Goal: Task Accomplishment & Management: Manage account settings

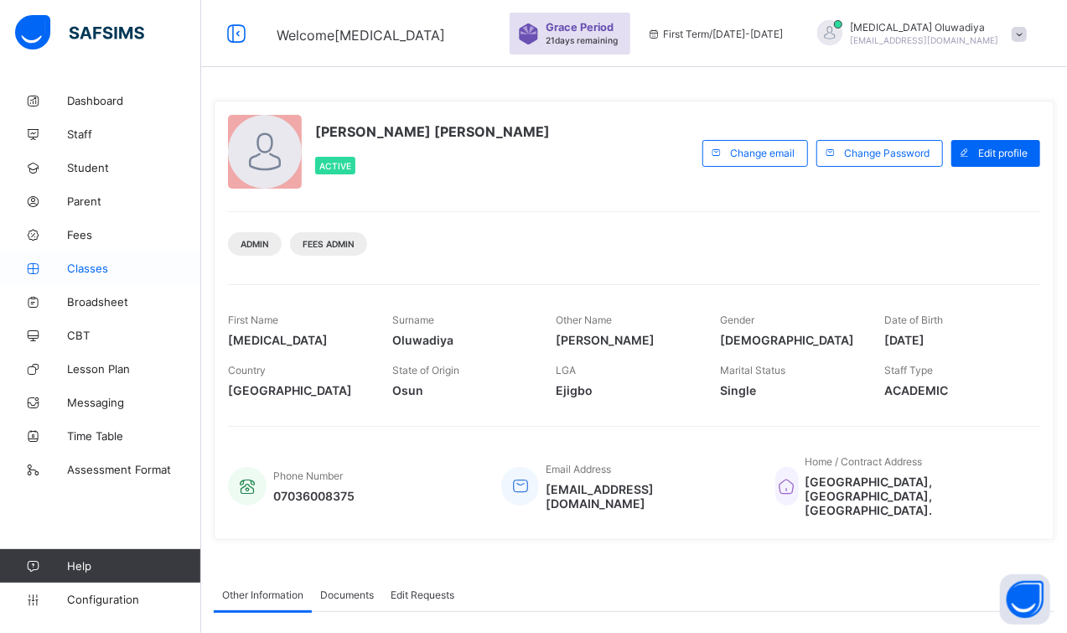
click at [126, 272] on span "Classes" at bounding box center [134, 268] width 134 height 13
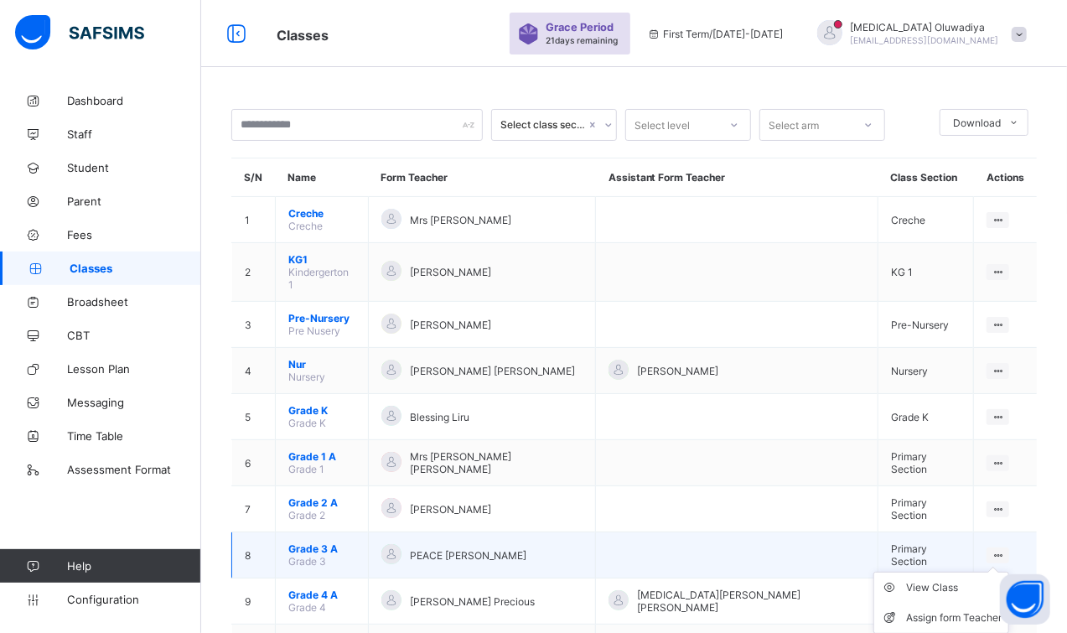
click at [1003, 572] on ul "View Class Assign form Teacher" at bounding box center [941, 603] width 136 height 62
click at [916, 579] on div "View Class" at bounding box center [954, 587] width 96 height 17
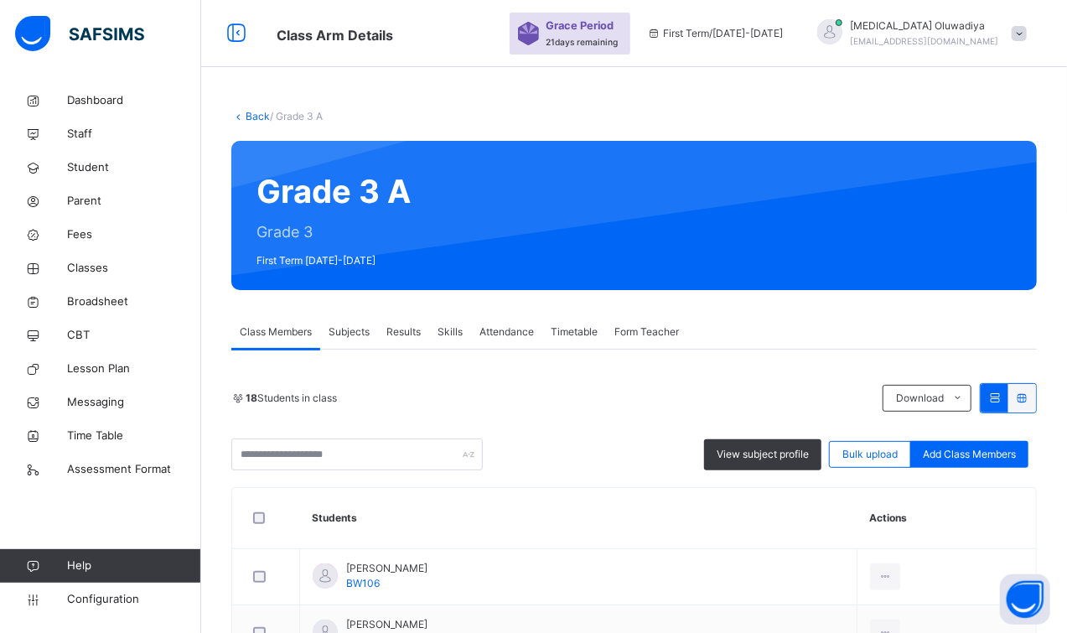
click at [345, 320] on div "Subjects" at bounding box center [349, 332] width 58 height 34
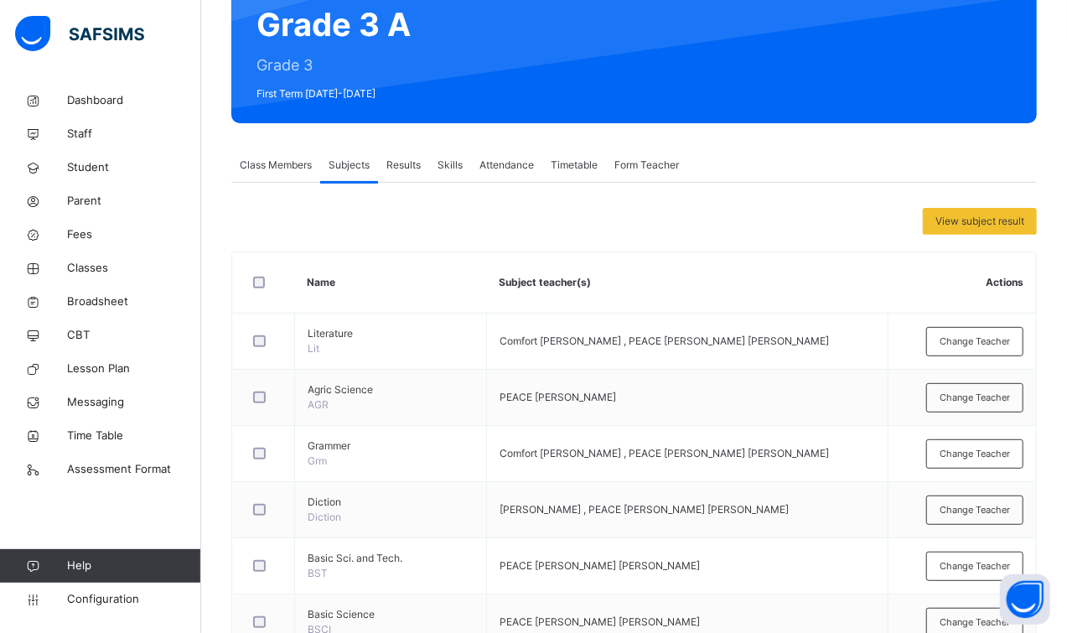
scroll to position [209, 0]
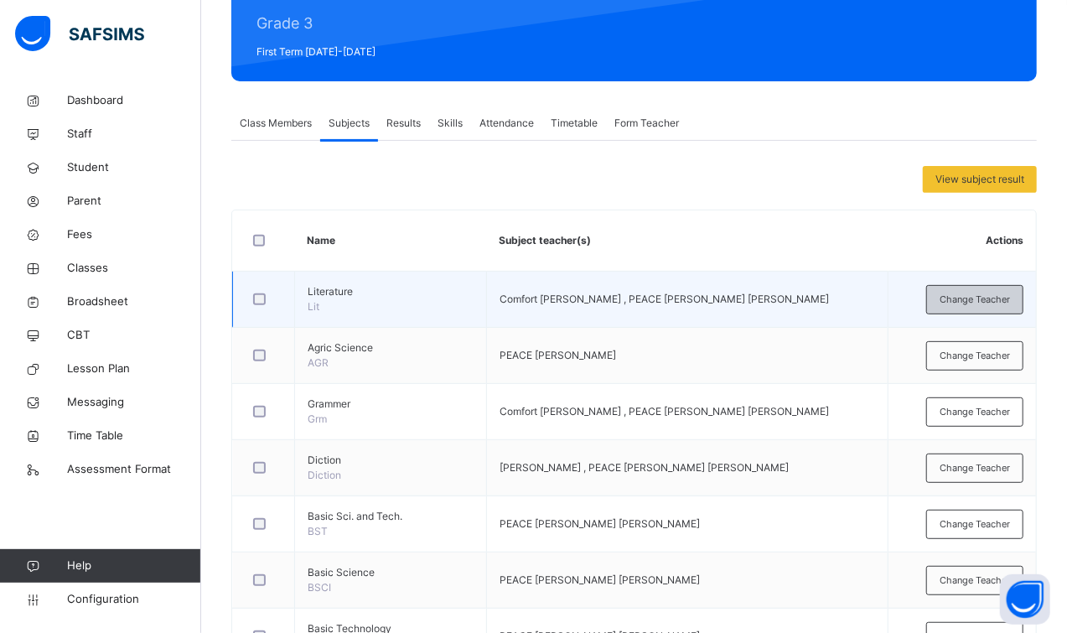
click at [1005, 295] on span "Change Teacher" at bounding box center [975, 300] width 70 height 14
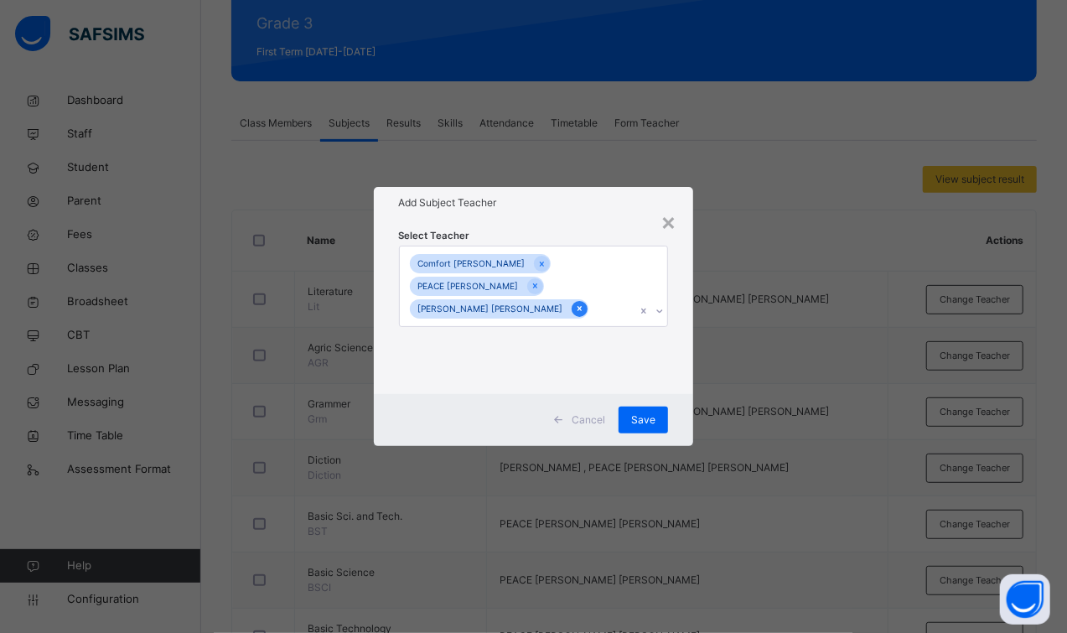
click at [572, 310] on div at bounding box center [580, 309] width 16 height 16
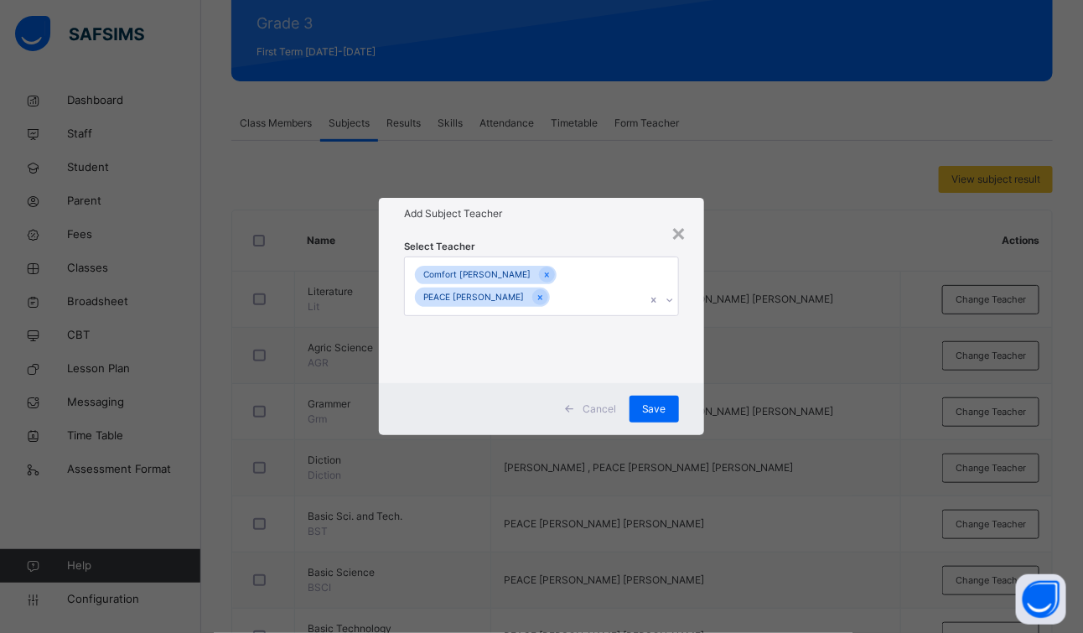
click at [769, 375] on div "× Add Subject Teacher Select Teacher Comfort Kenneth PEACE TERHEMBA Adams Cance…" at bounding box center [541, 316] width 1083 height 633
click at [661, 414] on span "Save" at bounding box center [654, 409] width 24 height 15
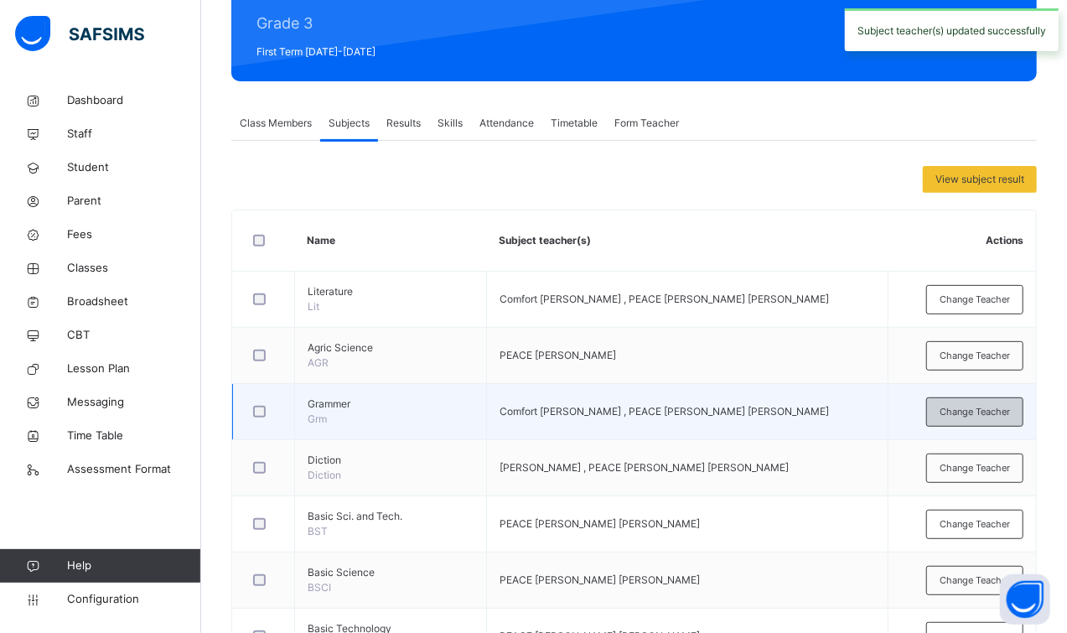
click at [1005, 405] on span "Change Teacher" at bounding box center [975, 412] width 70 height 14
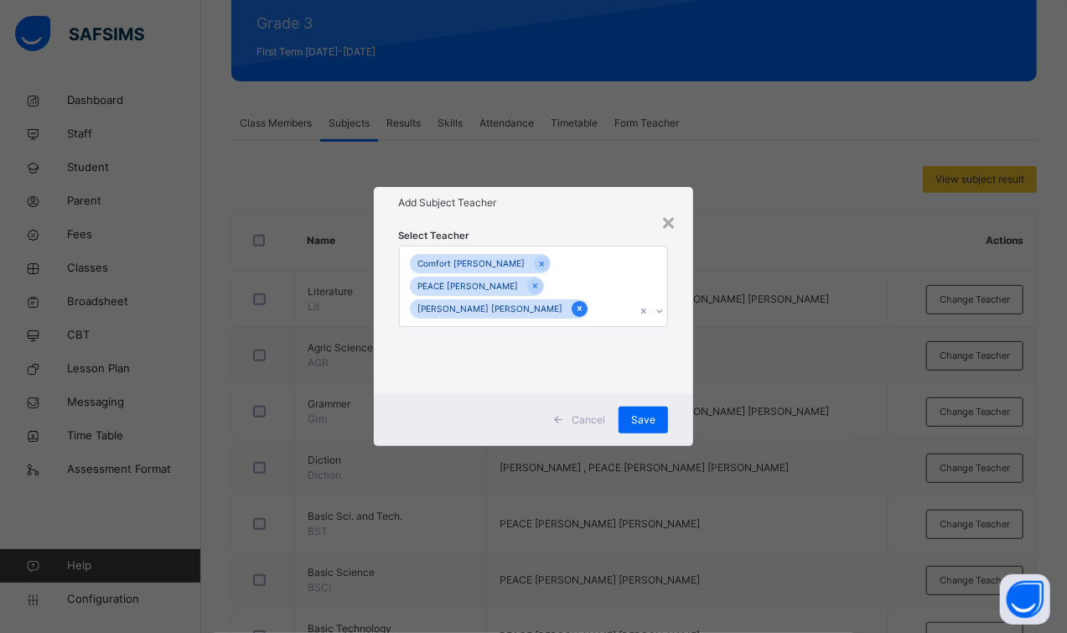
click at [575, 310] on icon at bounding box center [579, 309] width 9 height 12
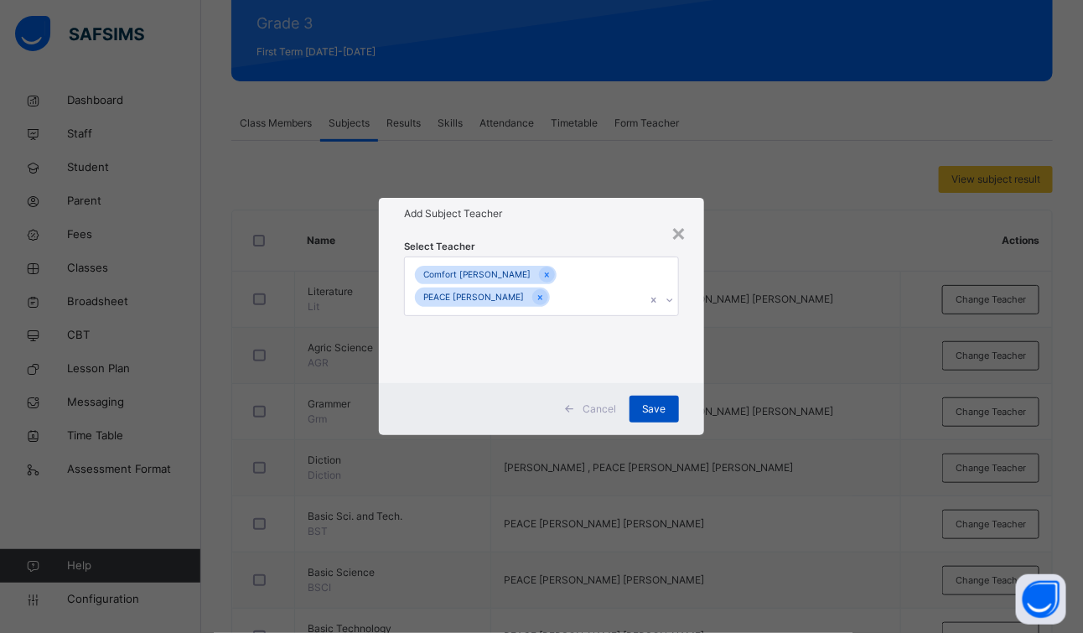
click at [638, 411] on div "Save" at bounding box center [654, 409] width 49 height 27
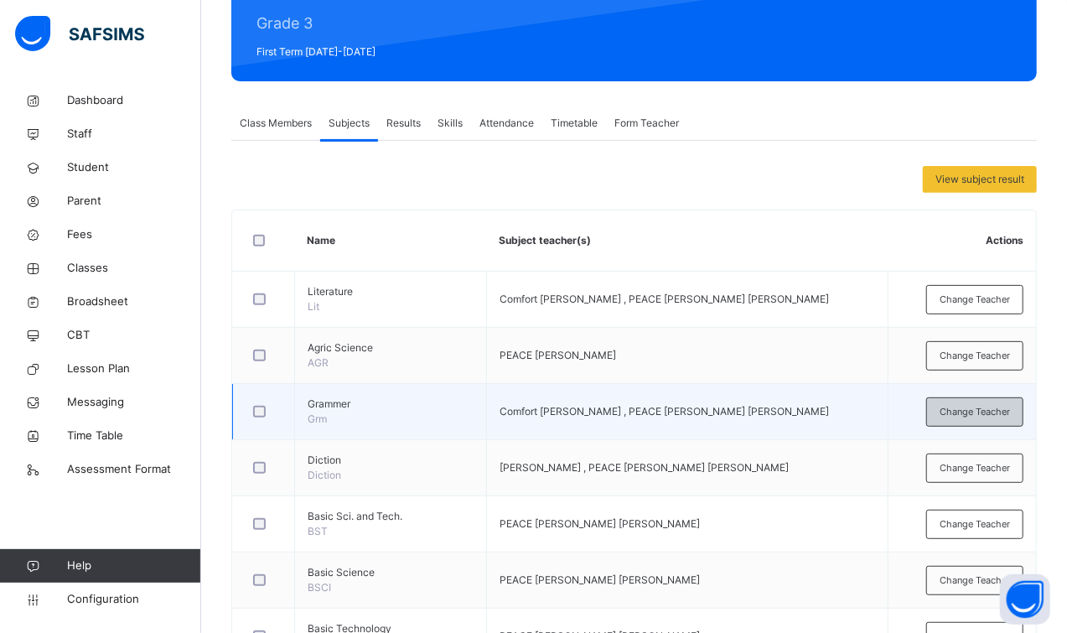
click at [998, 407] on span "Change Teacher" at bounding box center [975, 412] width 70 height 14
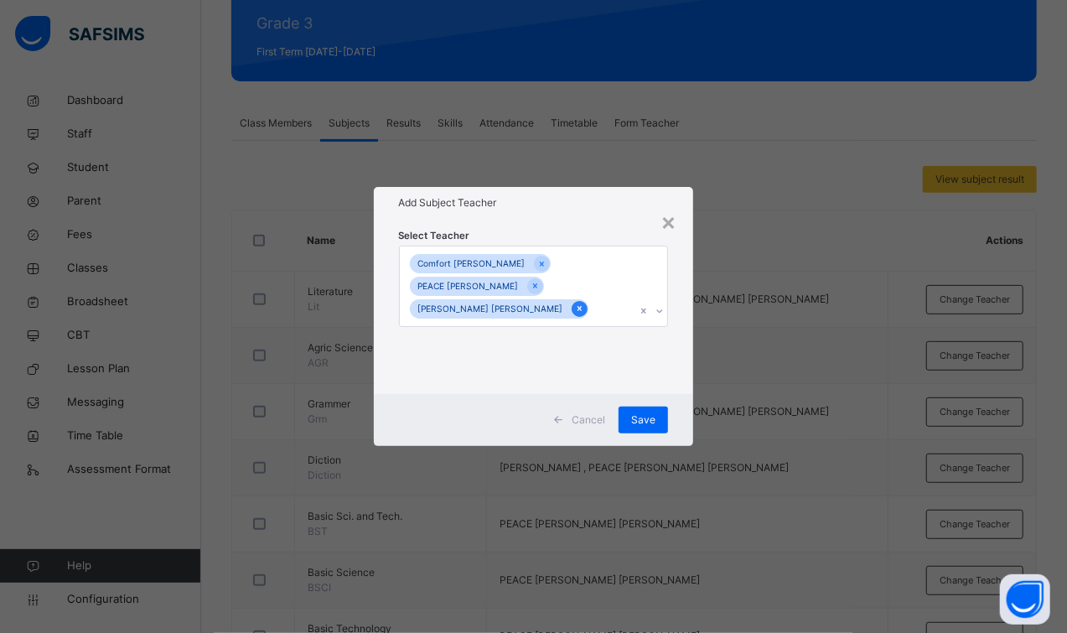
click at [575, 308] on icon at bounding box center [579, 309] width 9 height 12
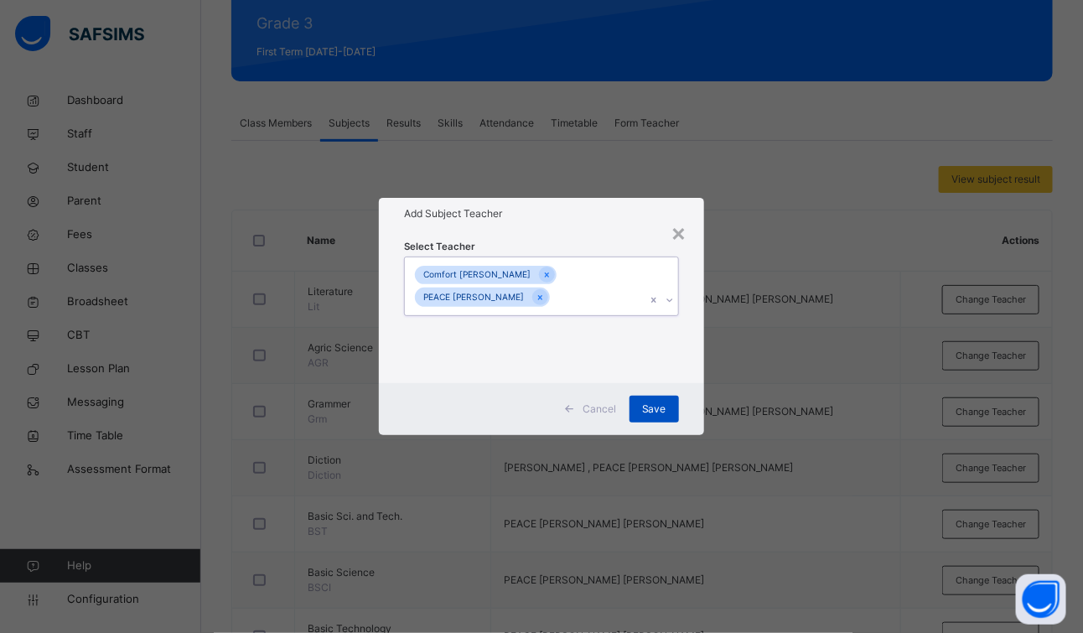
click at [661, 405] on span "Save" at bounding box center [654, 409] width 24 height 15
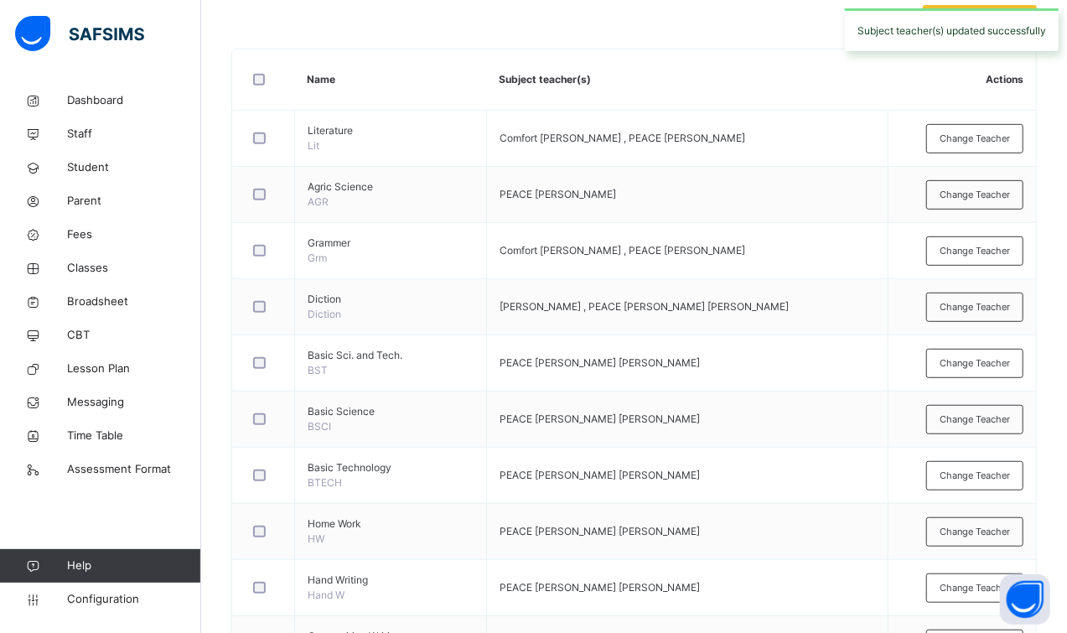
scroll to position [376, 0]
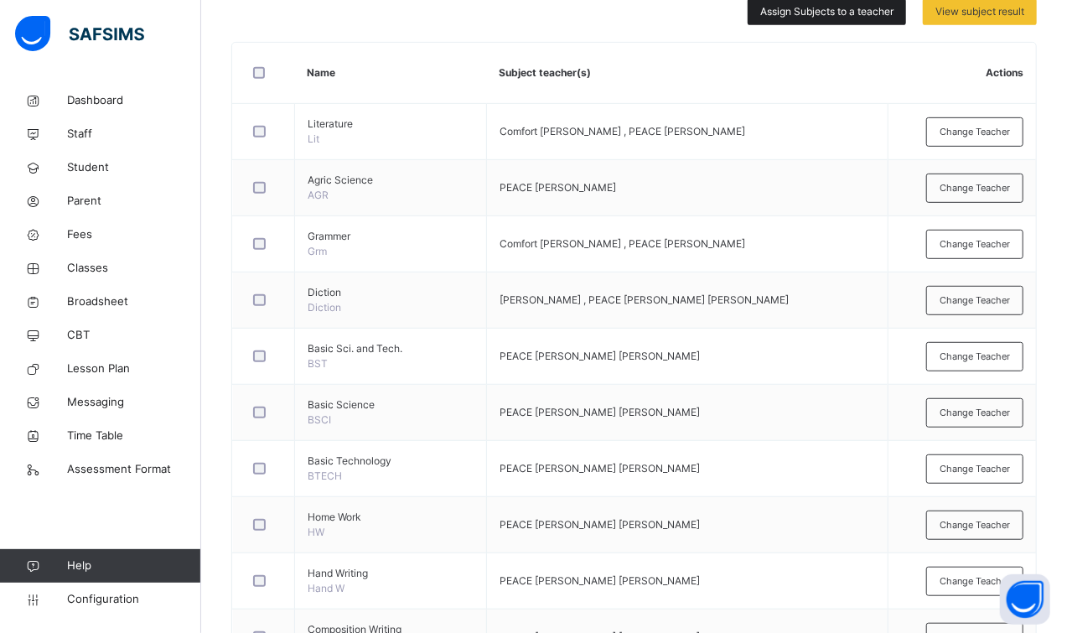
click at [837, 13] on span "Assign Subjects to a teacher" at bounding box center [826, 11] width 133 height 15
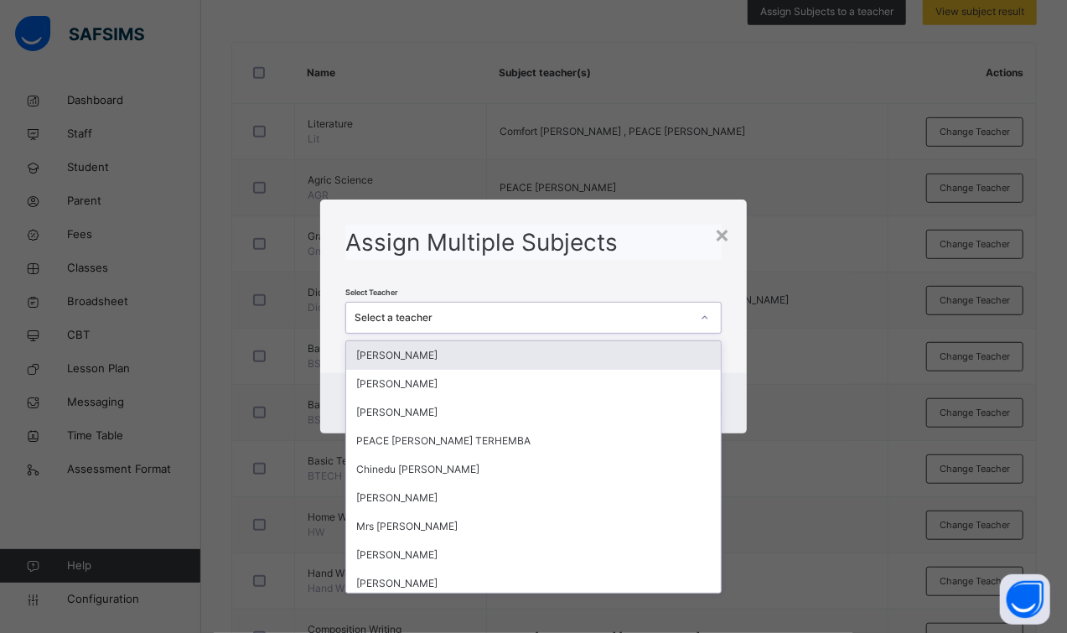
click at [663, 322] on div "Select a teacher" at bounding box center [523, 317] width 336 height 15
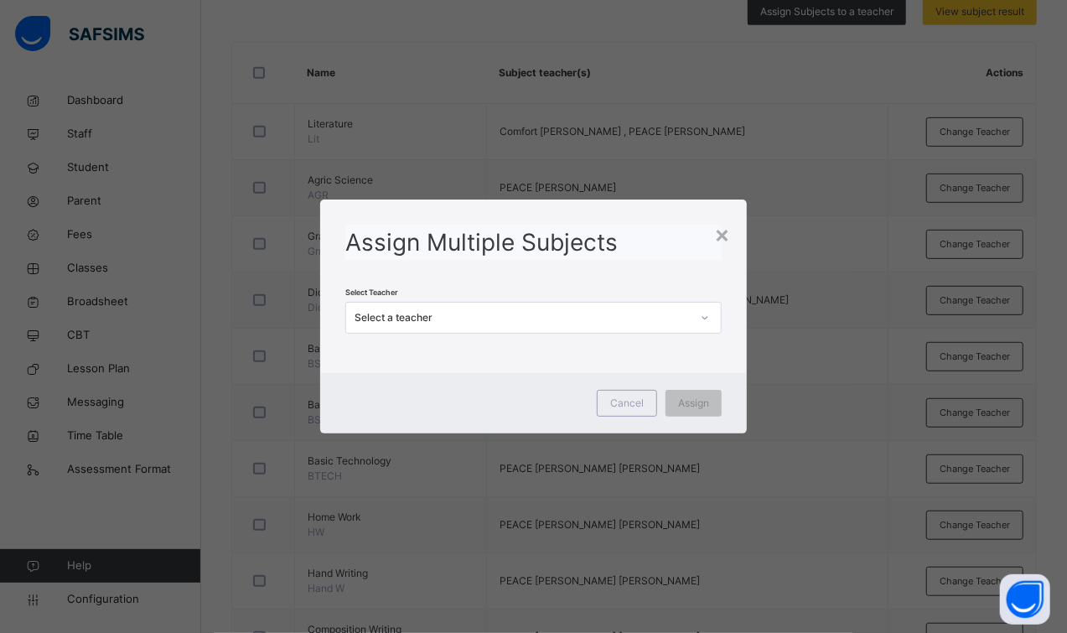
click at [733, 287] on div "Assign Multiple Subjects Select Teacher Select a teacher" at bounding box center [533, 279] width 427 height 159
click at [725, 239] on div "×" at bounding box center [722, 233] width 16 height 35
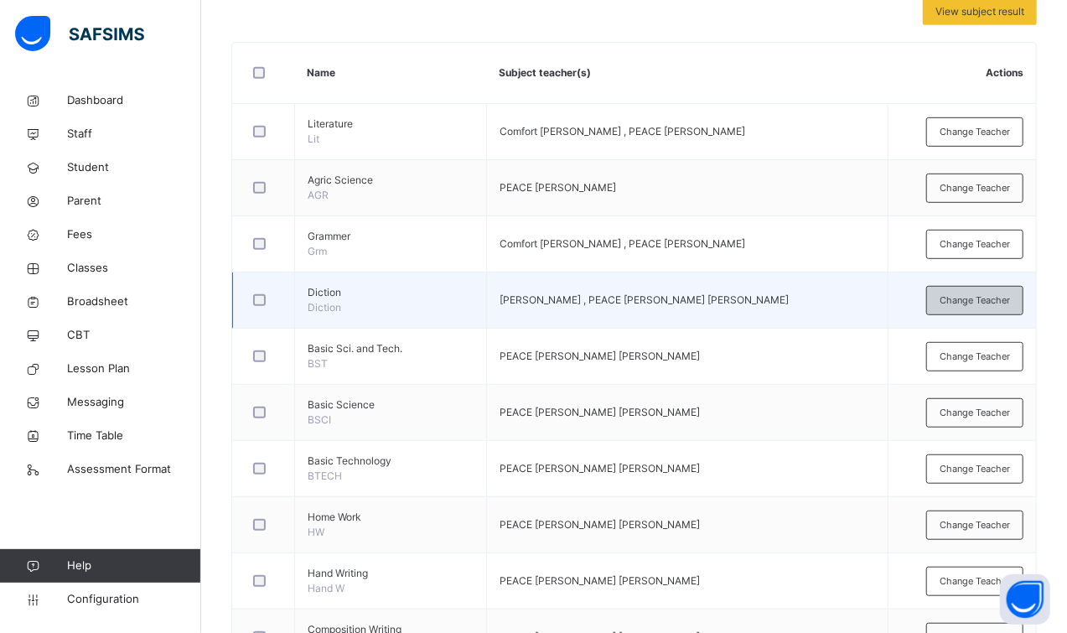
click at [978, 293] on span "Change Teacher" at bounding box center [975, 300] width 70 height 14
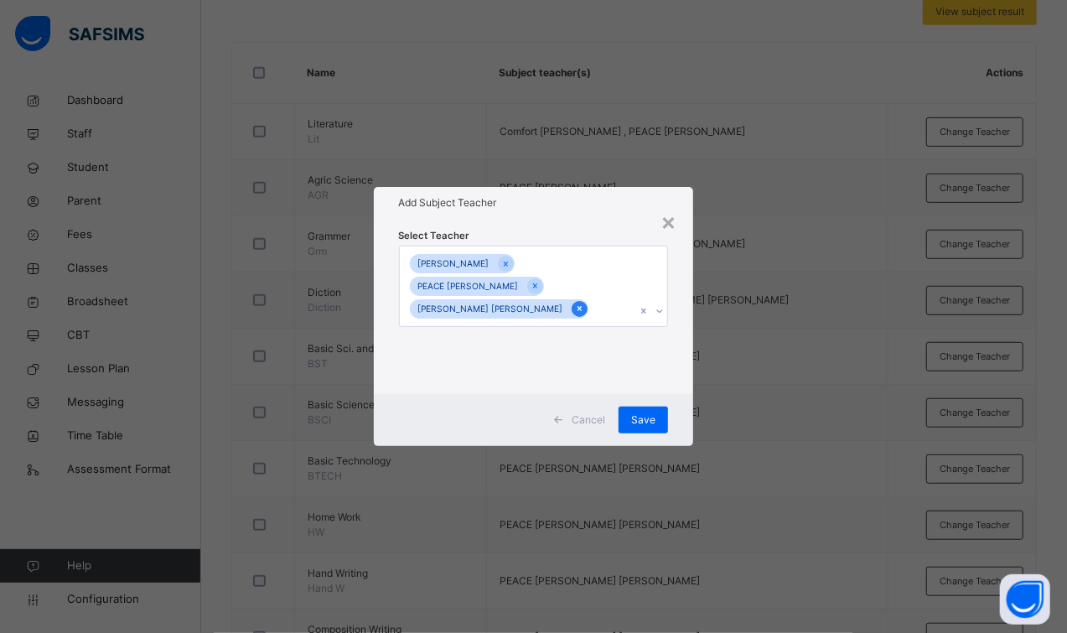
click at [572, 314] on div at bounding box center [580, 309] width 16 height 16
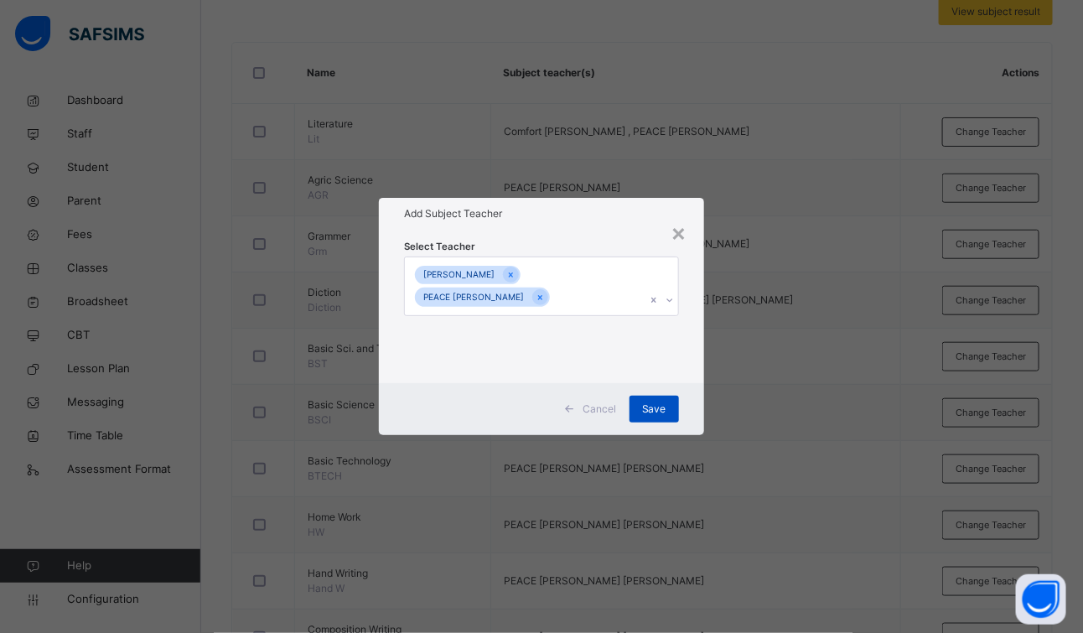
click at [654, 402] on span "Save" at bounding box center [654, 409] width 24 height 15
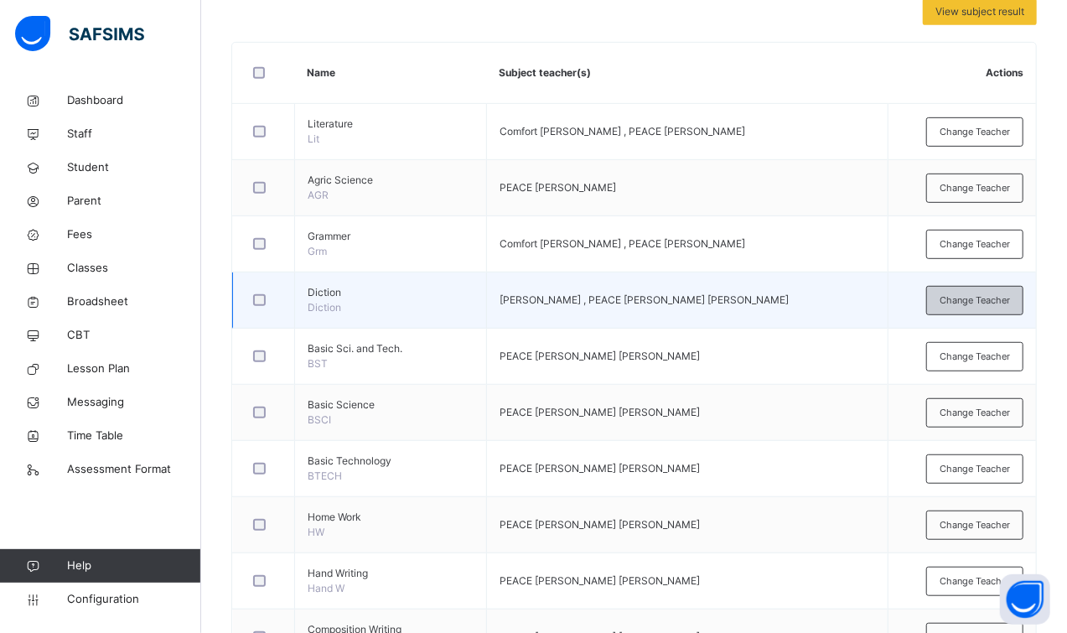
click at [1024, 305] on div "Change Teacher" at bounding box center [974, 300] width 97 height 29
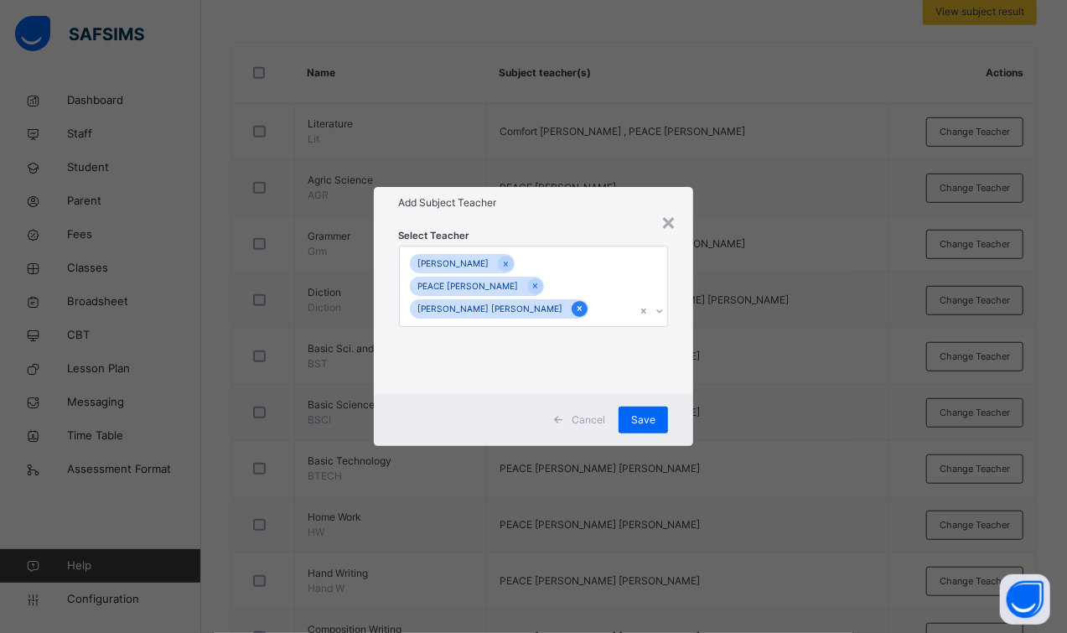
click at [572, 315] on div at bounding box center [580, 309] width 16 height 16
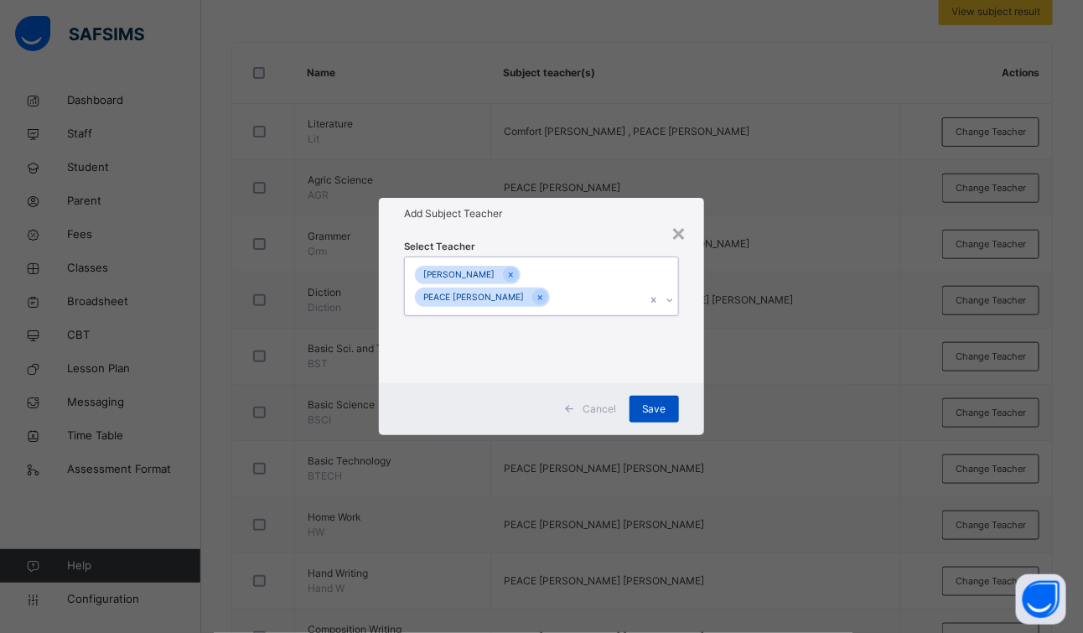
click at [650, 420] on div "Save" at bounding box center [654, 409] width 49 height 27
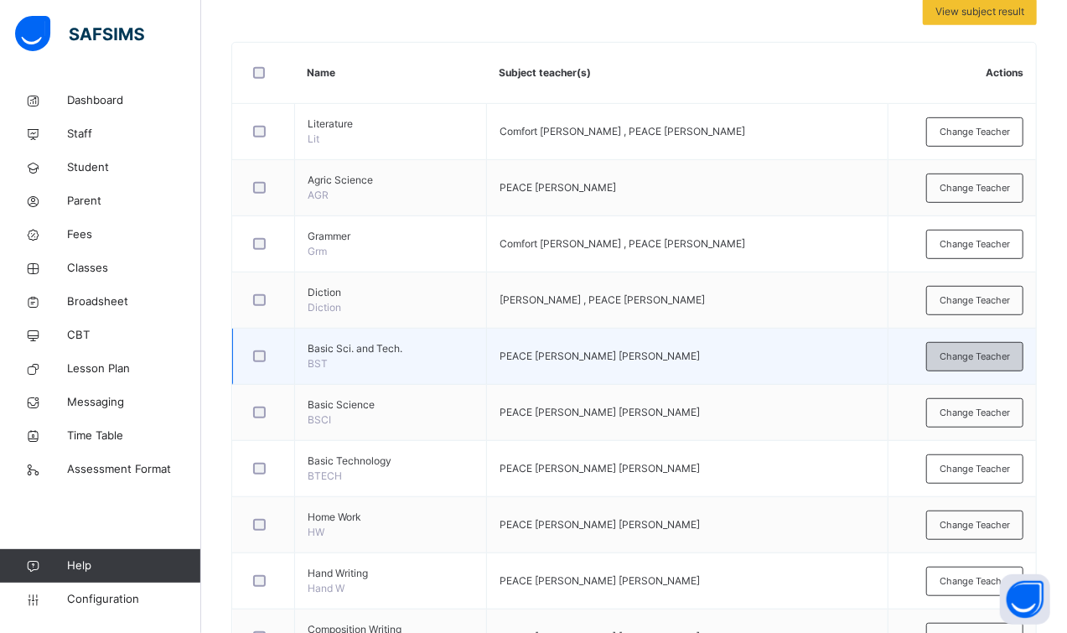
click at [975, 350] on span "Change Teacher" at bounding box center [975, 357] width 70 height 14
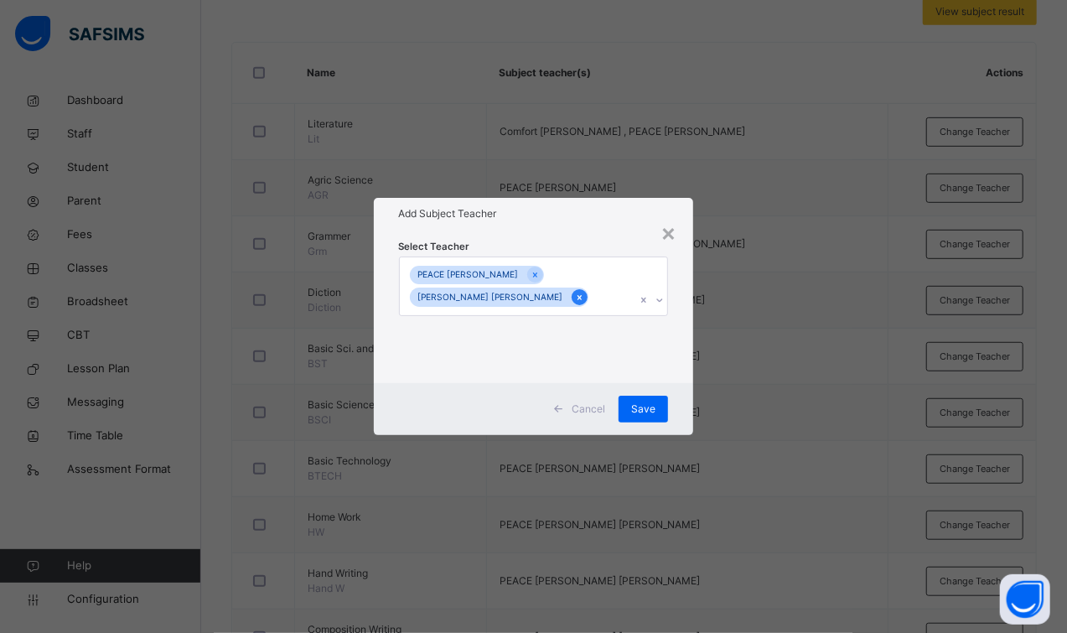
click at [577, 298] on icon at bounding box center [579, 297] width 4 height 5
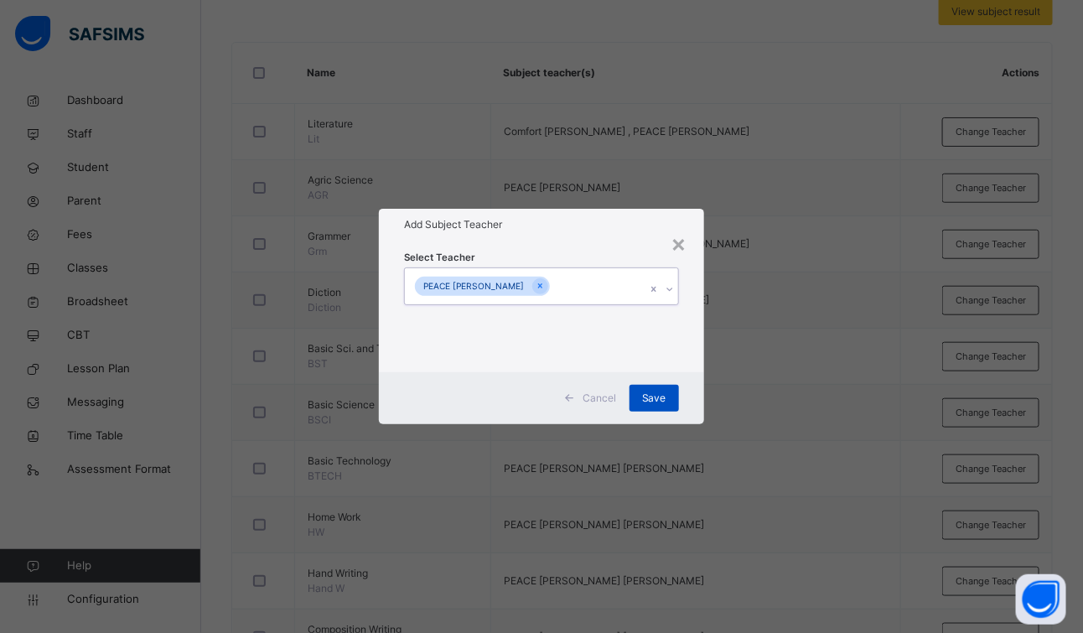
click at [658, 404] on span "Save" at bounding box center [654, 398] width 24 height 15
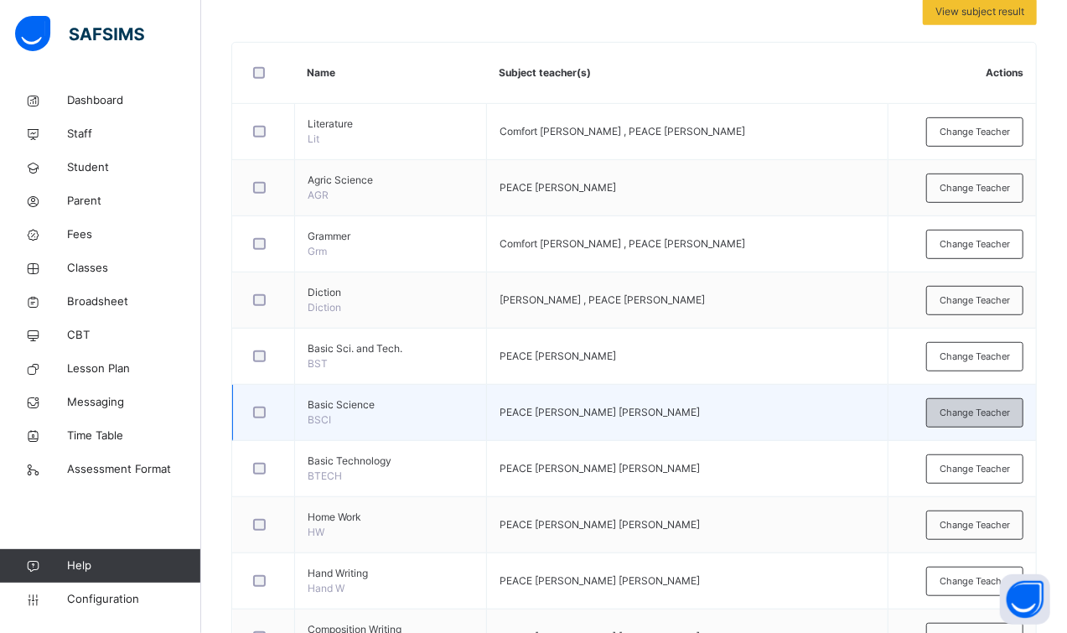
click at [994, 398] on div "Change Teacher" at bounding box center [974, 412] width 97 height 29
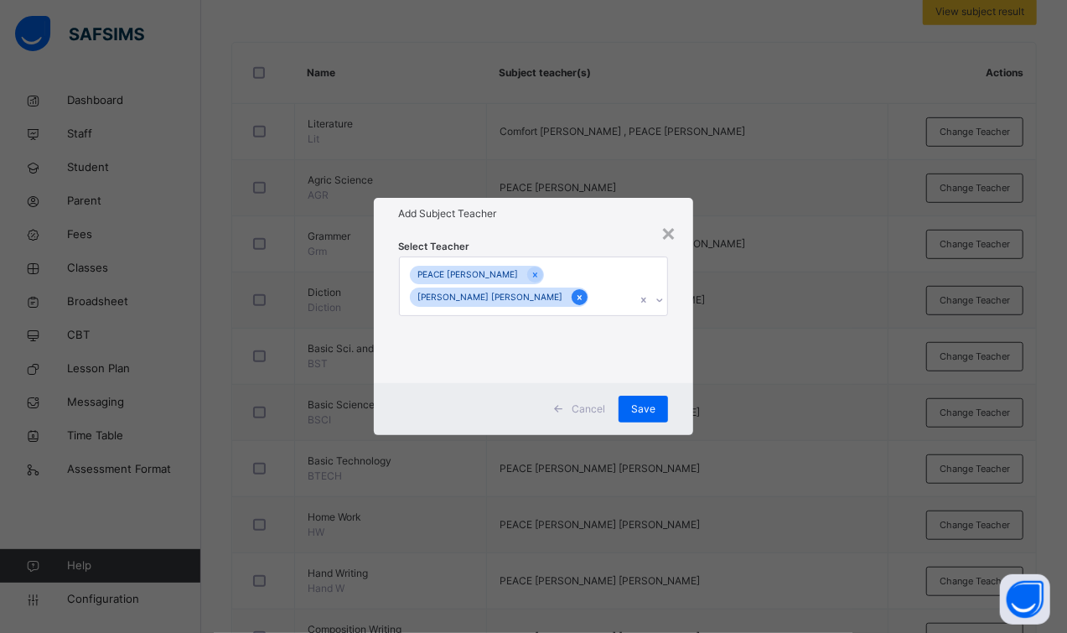
click at [575, 297] on icon at bounding box center [579, 298] width 9 height 12
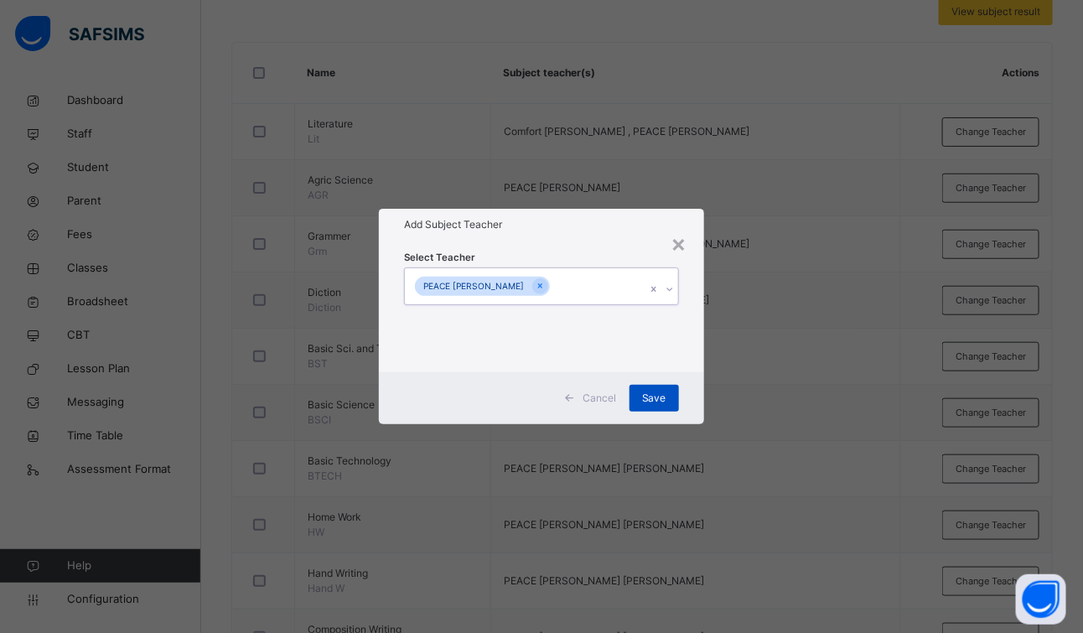
click at [649, 395] on span "Save" at bounding box center [654, 398] width 24 height 15
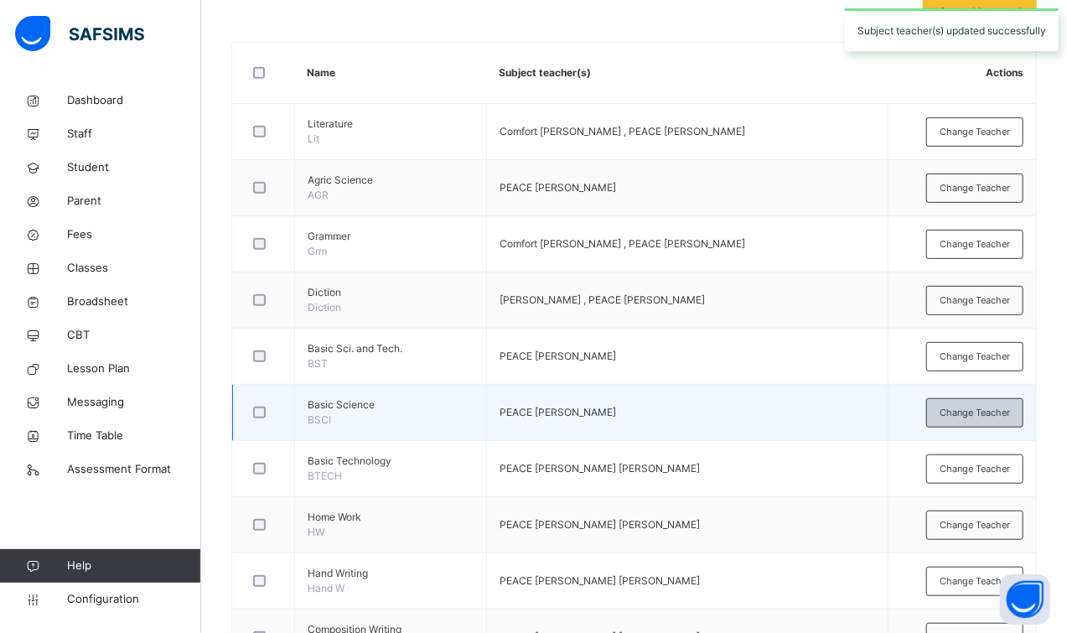
click at [963, 417] on span "Change Teacher" at bounding box center [975, 413] width 70 height 14
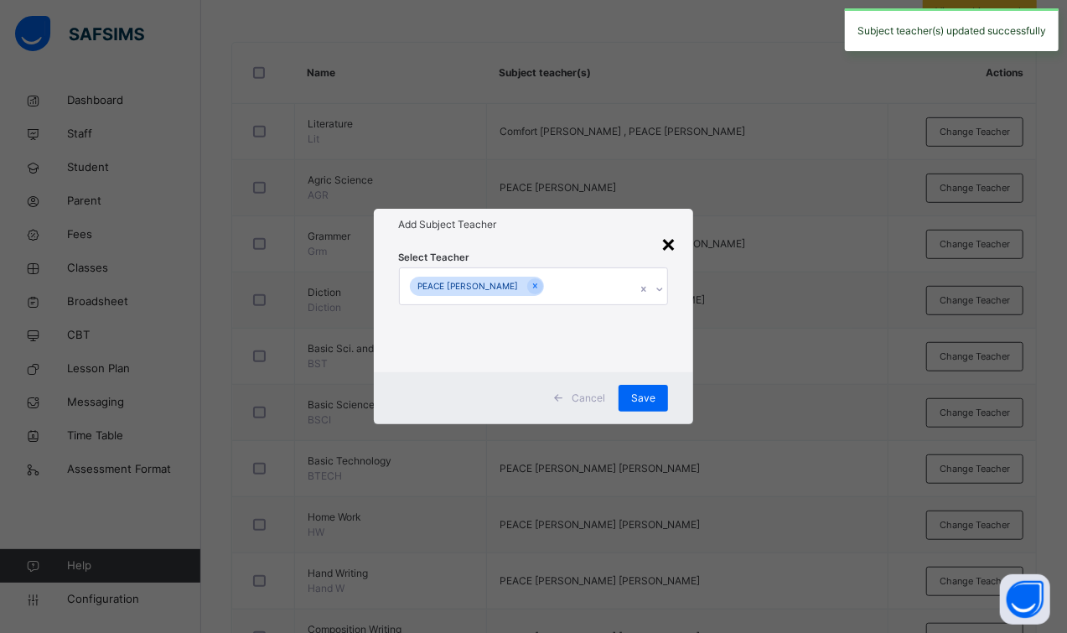
click at [671, 246] on div "×" at bounding box center [669, 242] width 16 height 35
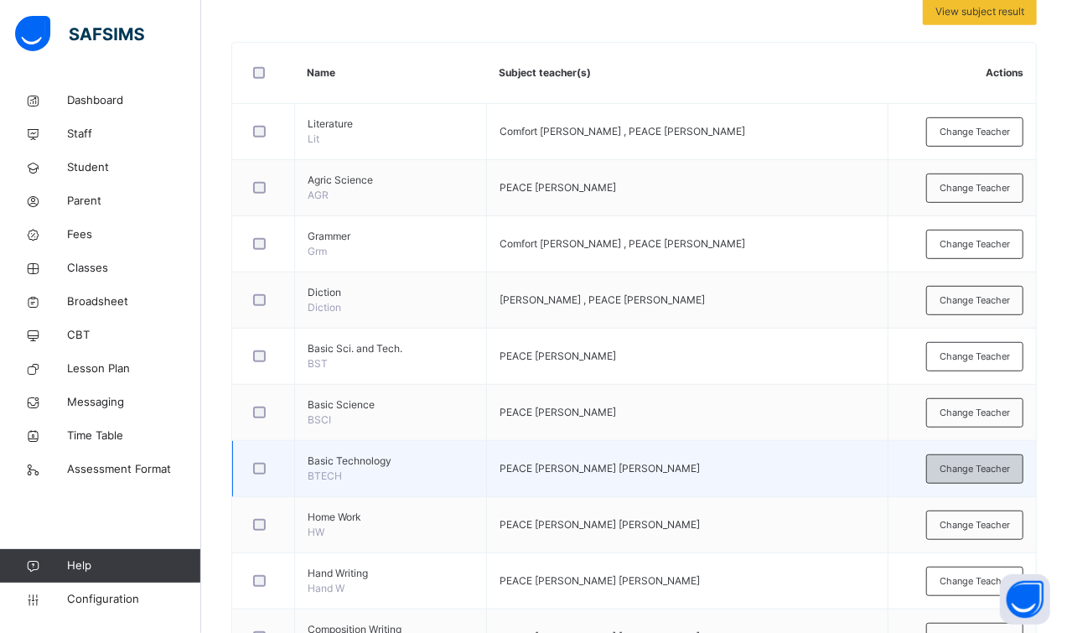
click at [967, 469] on span "Change Teacher" at bounding box center [975, 469] width 70 height 14
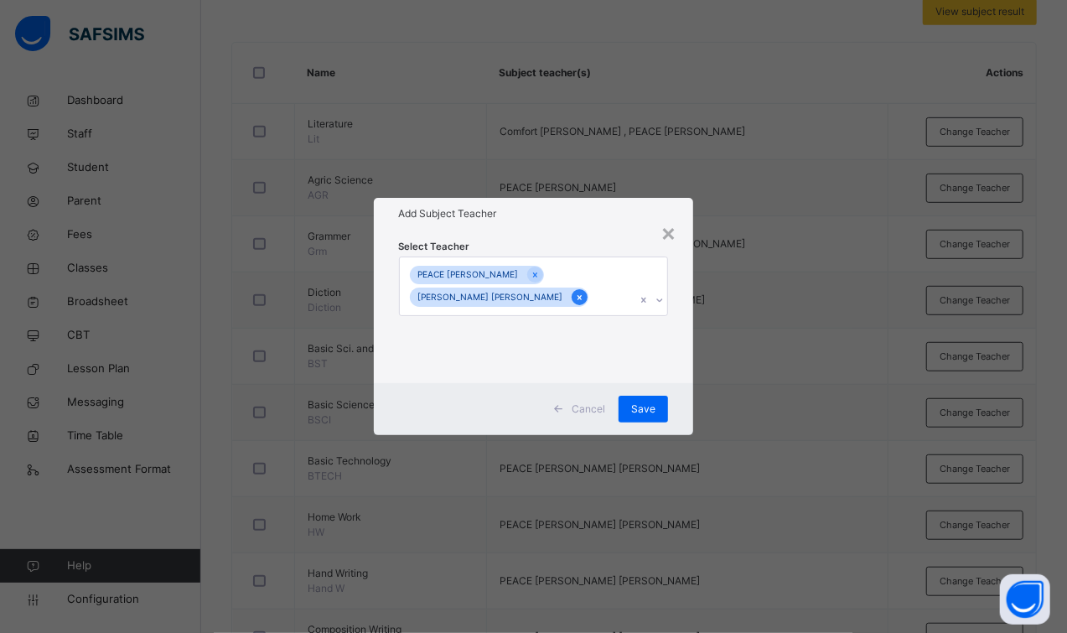
click at [575, 298] on icon at bounding box center [579, 298] width 9 height 12
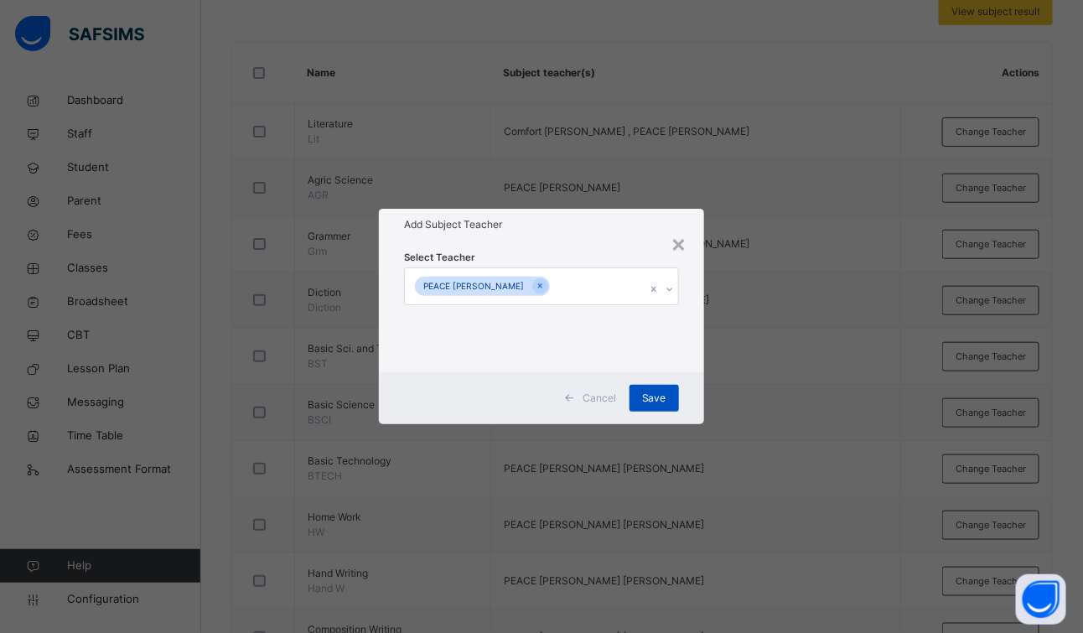
click at [646, 400] on span "Save" at bounding box center [654, 398] width 24 height 15
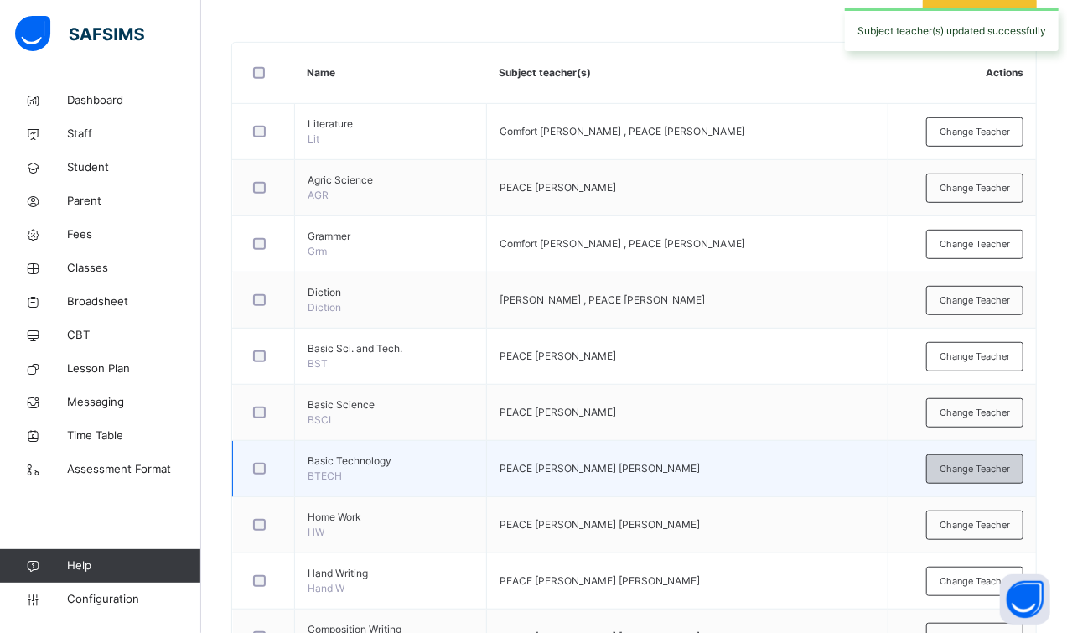
click at [974, 471] on span "Change Teacher" at bounding box center [975, 469] width 70 height 14
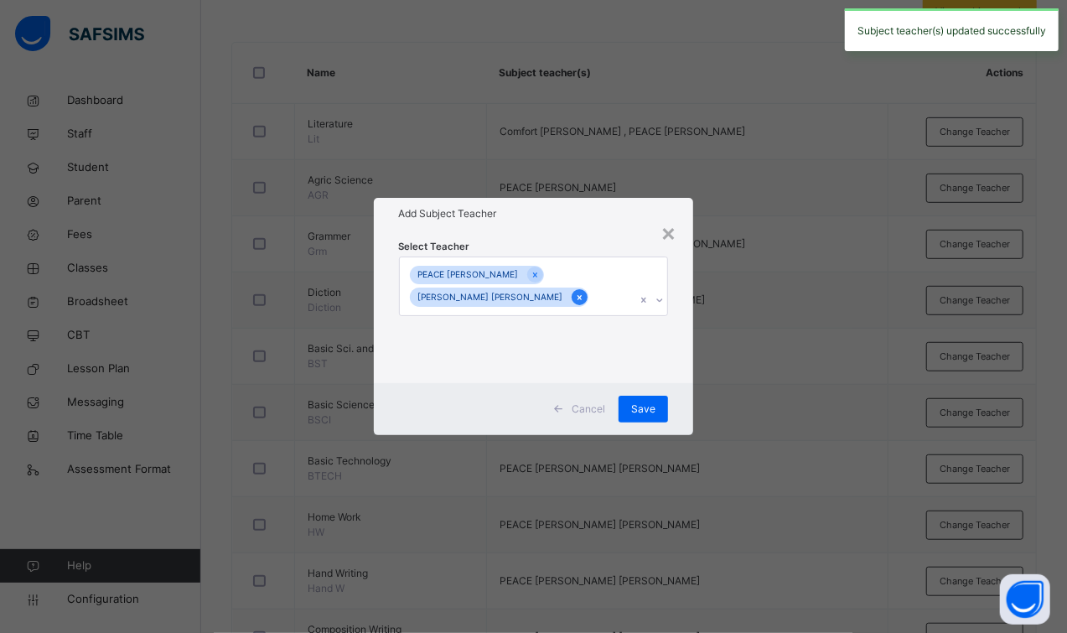
click at [575, 298] on icon at bounding box center [579, 298] width 9 height 12
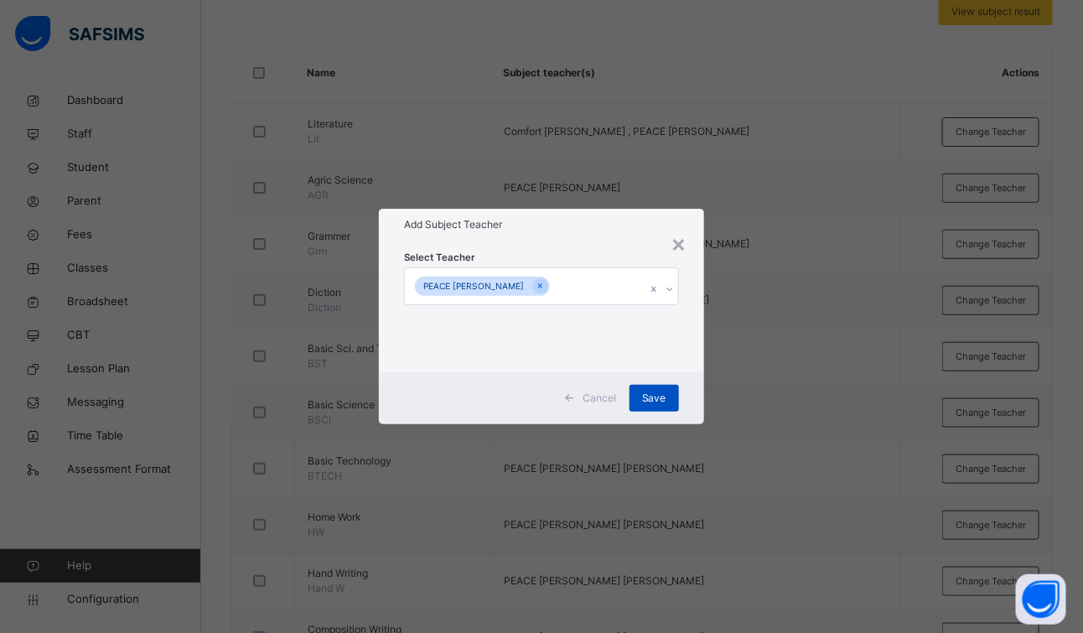
click at [654, 392] on span "Save" at bounding box center [654, 398] width 24 height 15
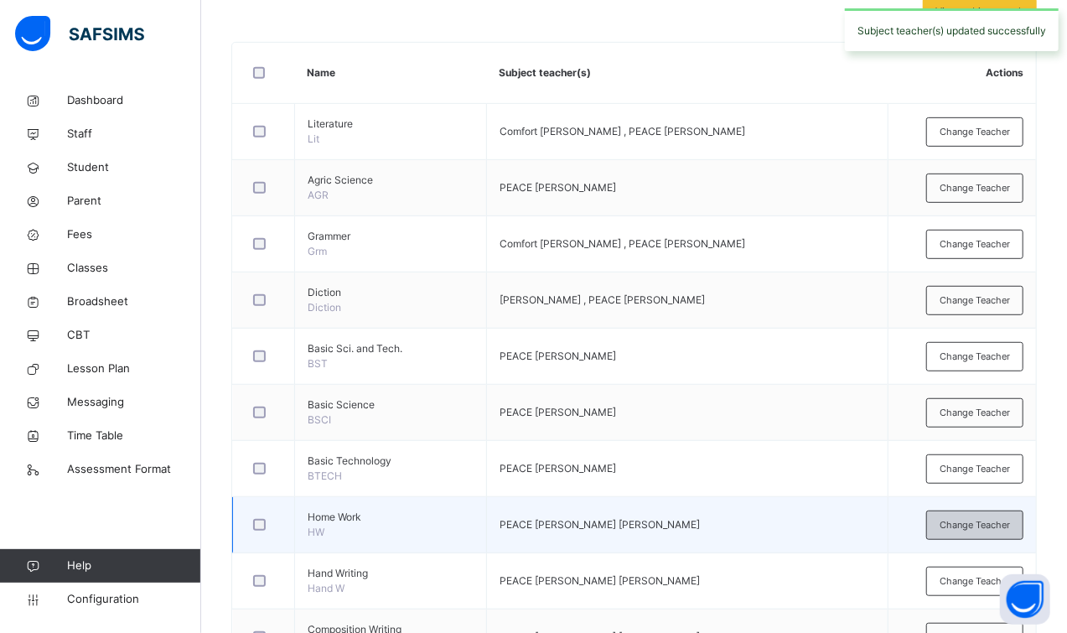
click at [977, 528] on span "Change Teacher" at bounding box center [975, 525] width 70 height 14
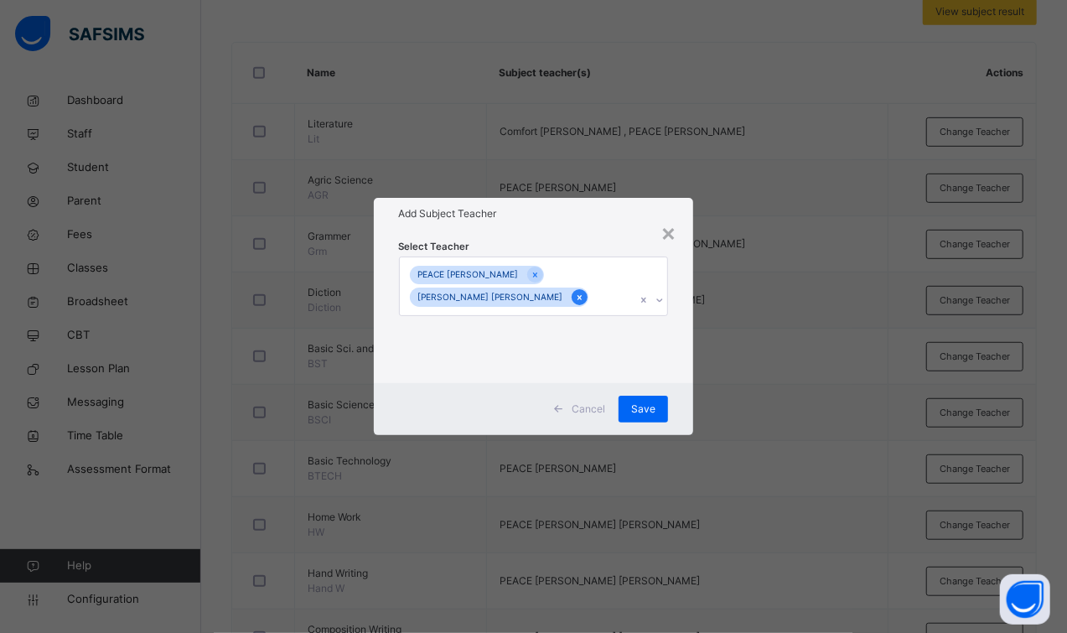
click at [575, 294] on icon at bounding box center [579, 298] width 9 height 12
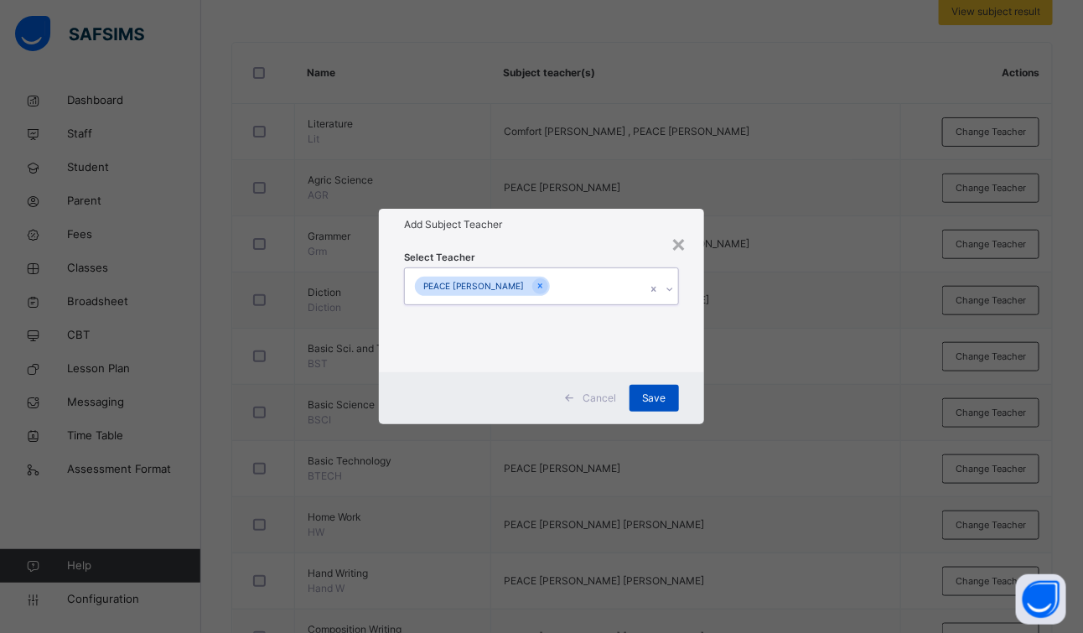
click at [650, 407] on div "Save" at bounding box center [654, 398] width 49 height 27
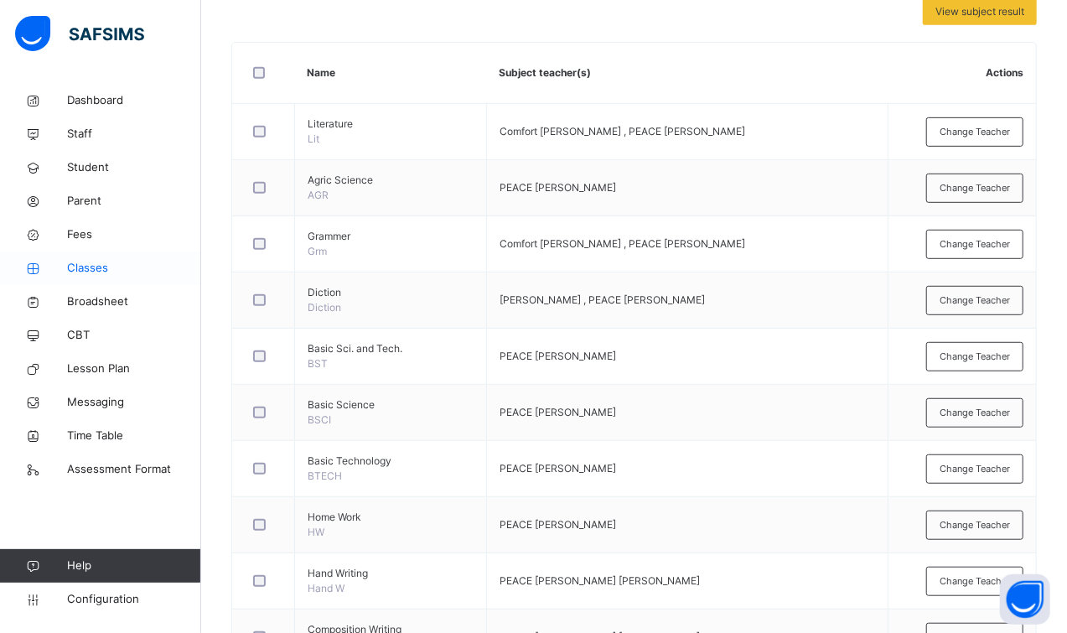
click at [101, 269] on span "Classes" at bounding box center [134, 268] width 134 height 17
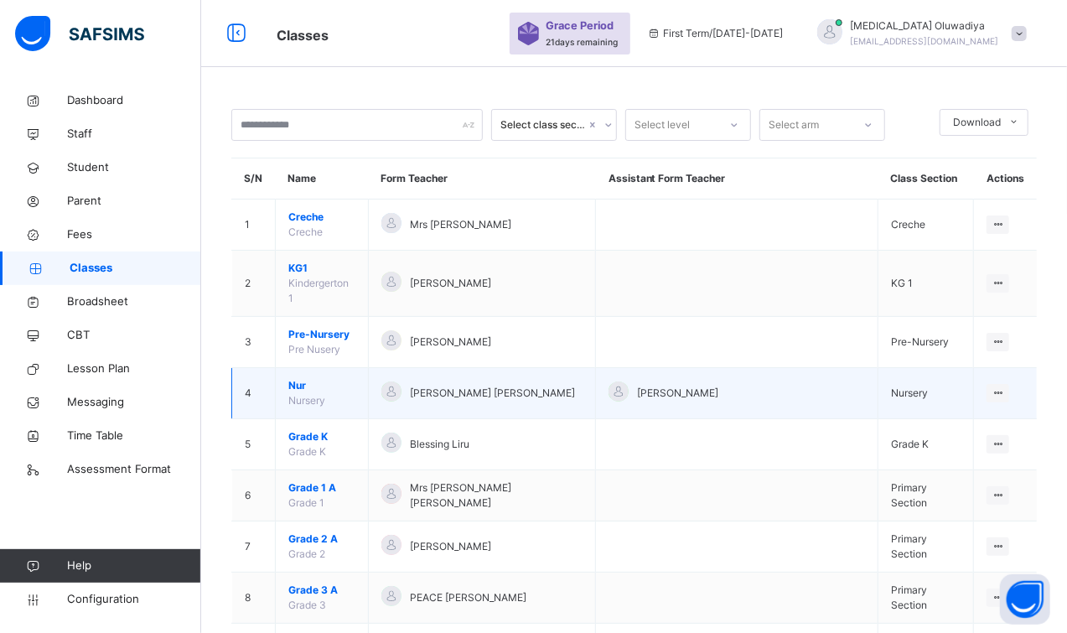
click at [303, 378] on span "Nur" at bounding box center [321, 385] width 67 height 15
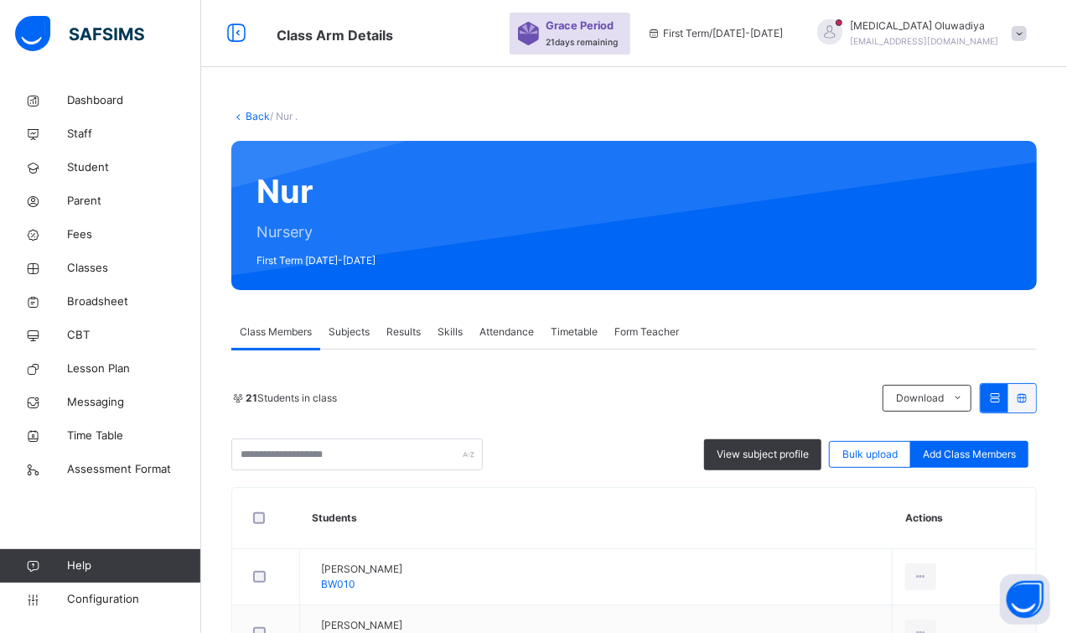
click at [348, 331] on span "Subjects" at bounding box center [349, 331] width 41 height 15
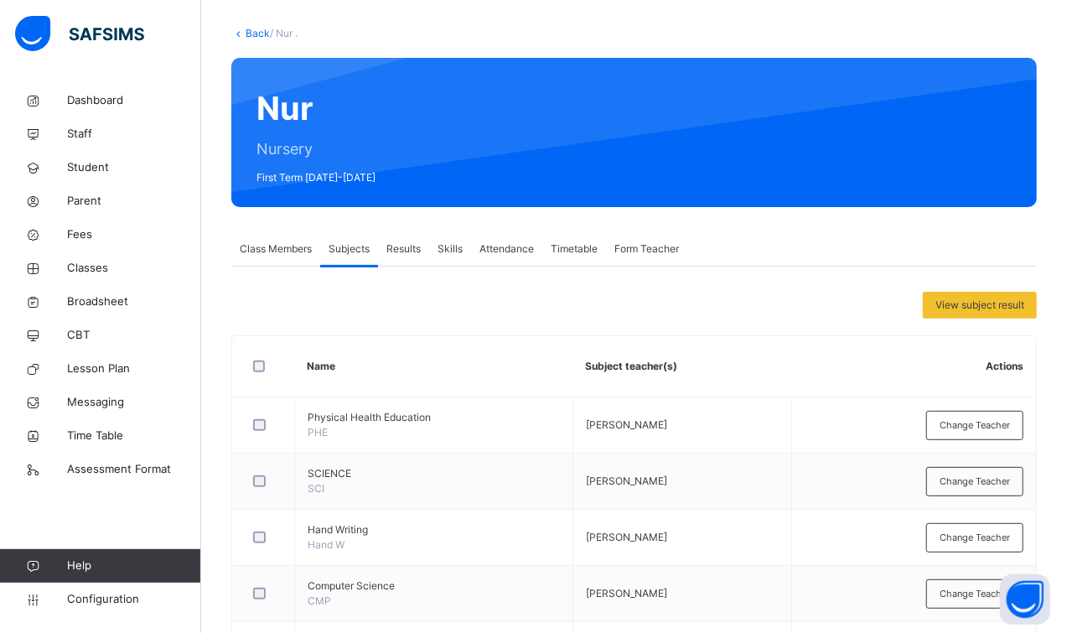
scroll to position [126, 0]
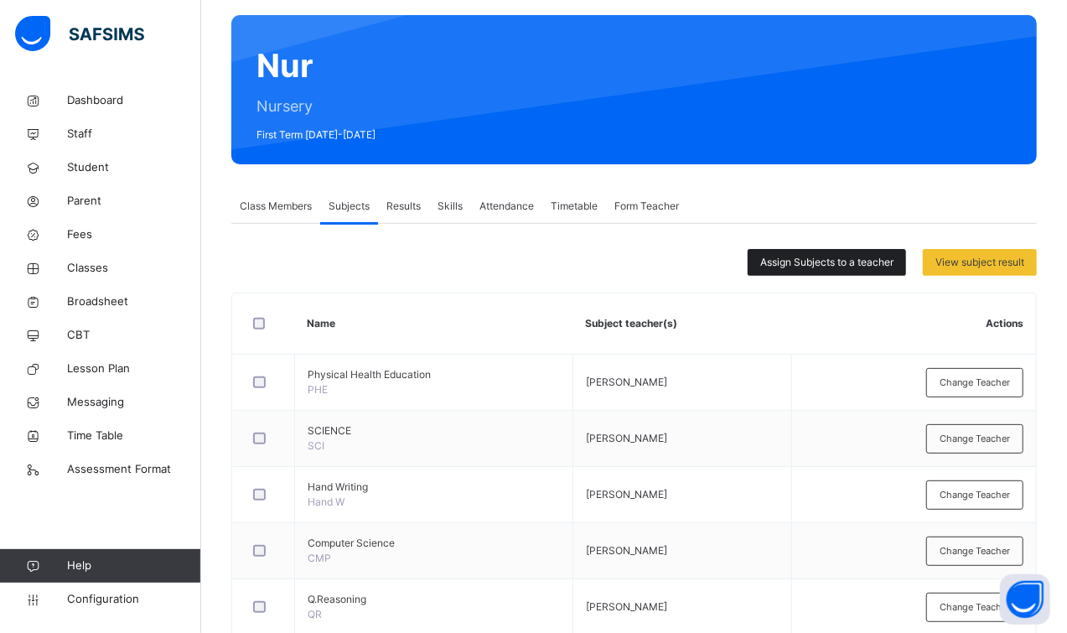
click at [847, 267] on span "Assign Subjects to a teacher" at bounding box center [826, 262] width 133 height 15
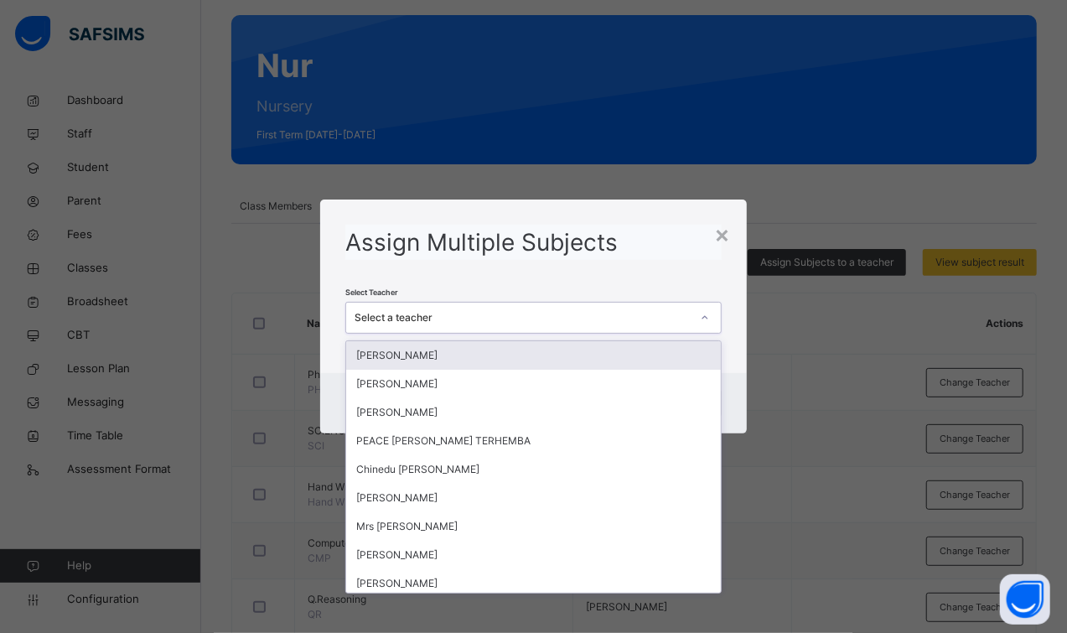
click at [485, 324] on div "Select a teacher" at bounding box center [523, 317] width 336 height 15
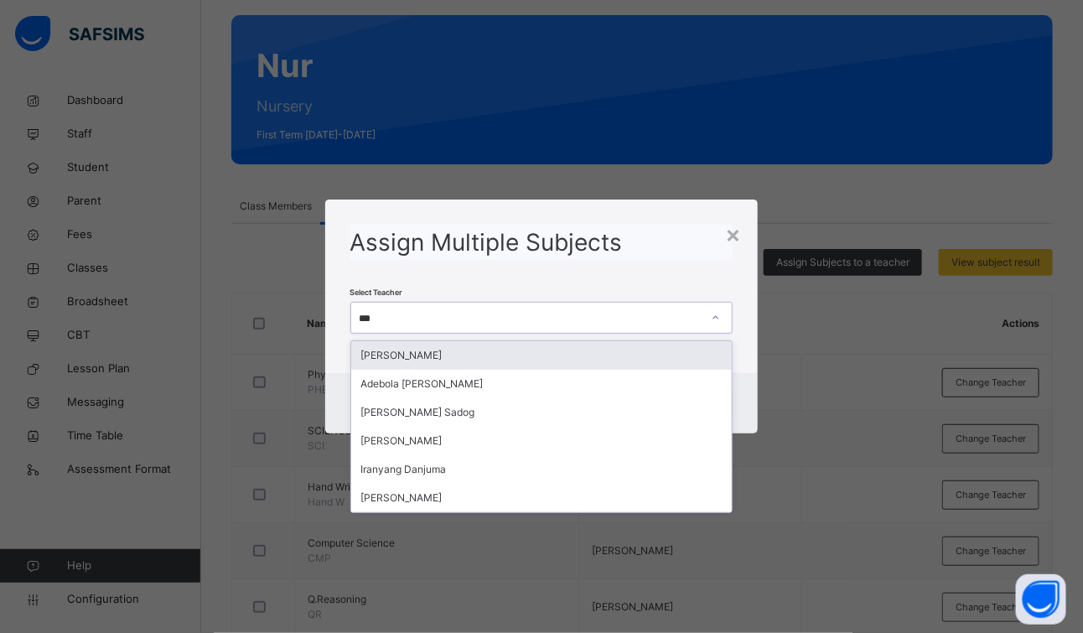
type input "****"
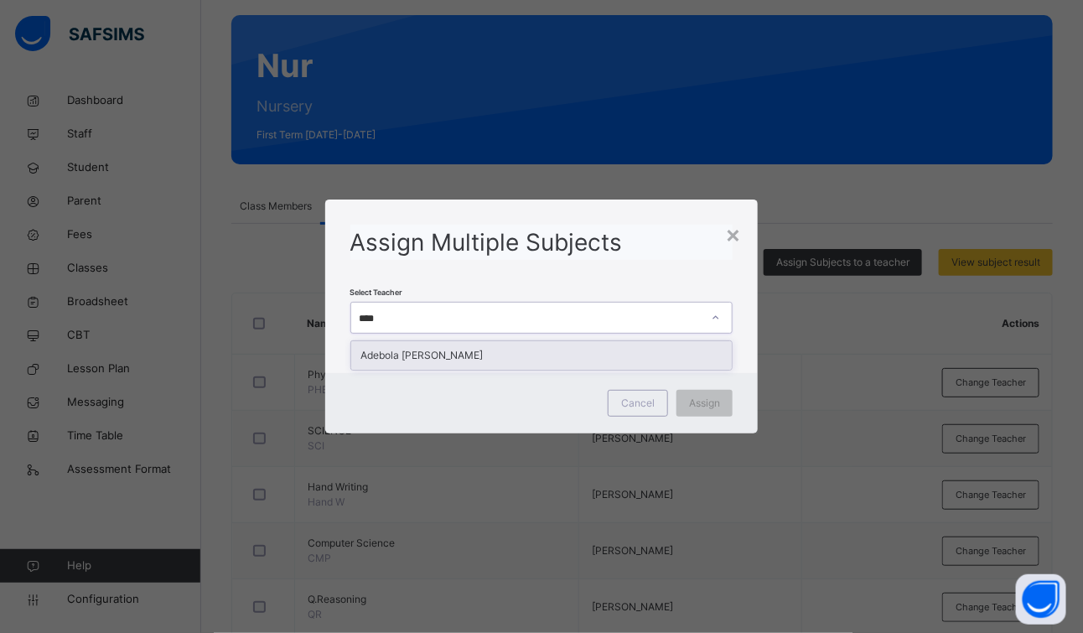
click at [466, 352] on div "Adebola [PERSON_NAME]" at bounding box center [541, 355] width 381 height 29
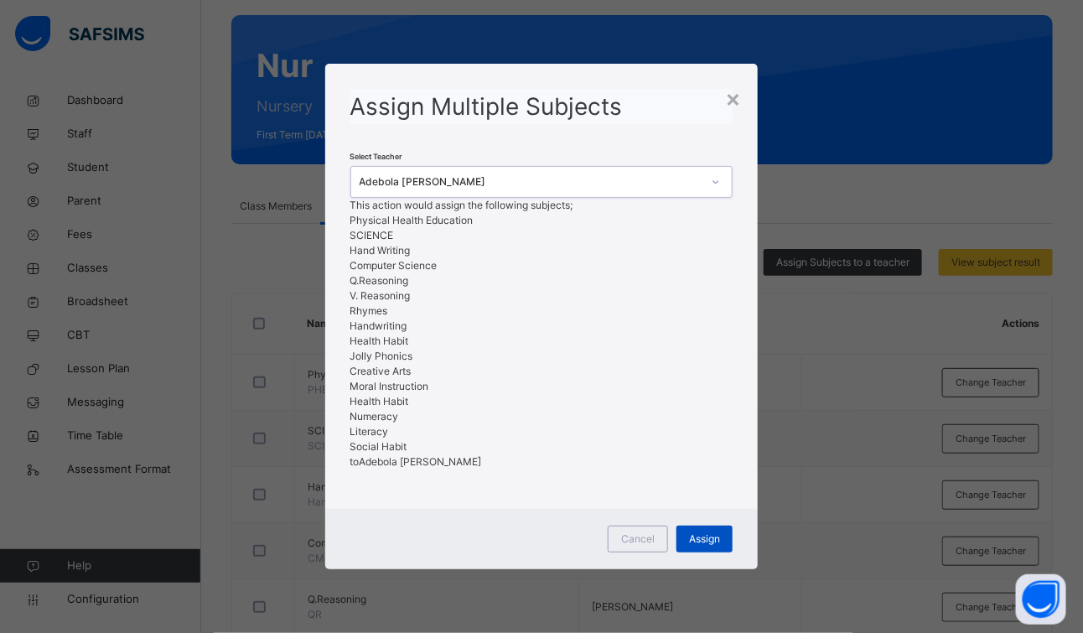
click at [711, 547] on span "Assign" at bounding box center [704, 538] width 31 height 15
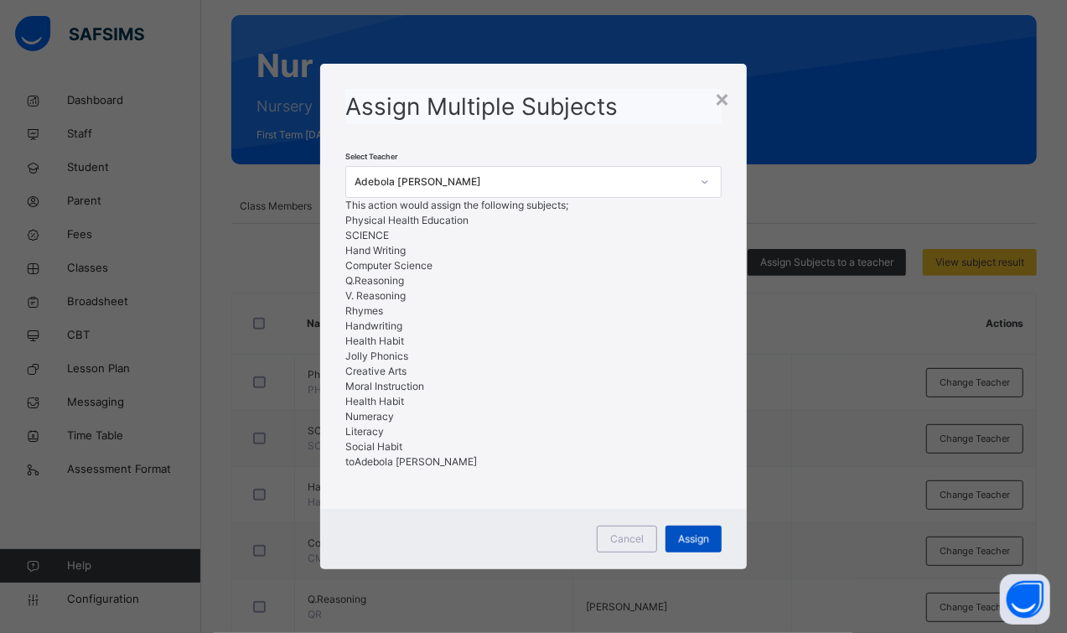
click at [709, 552] on div "Assign" at bounding box center [694, 539] width 56 height 27
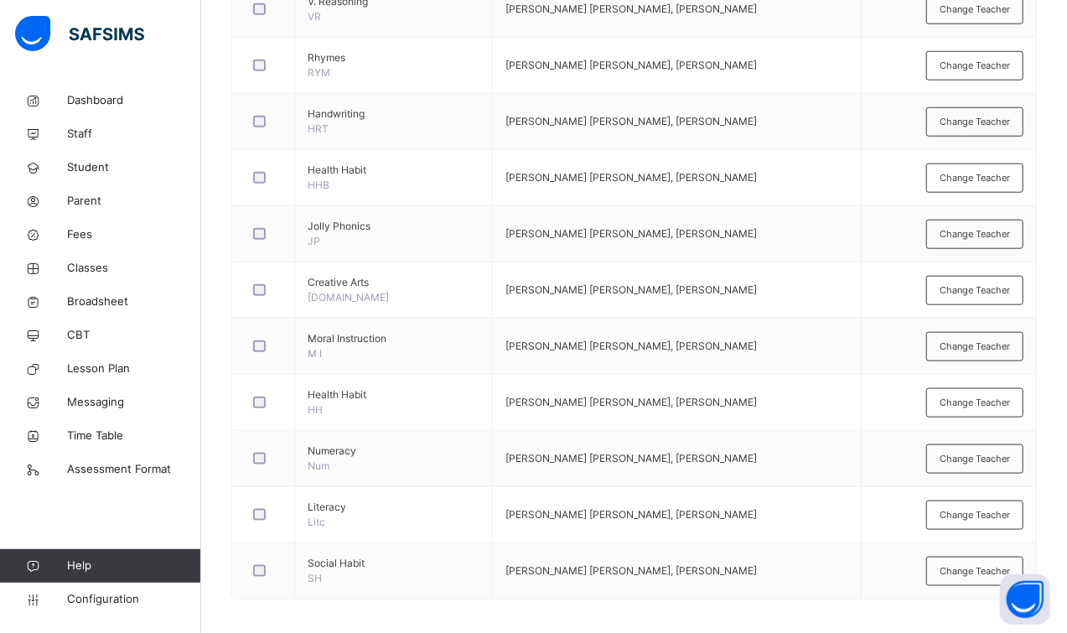
scroll to position [785, 0]
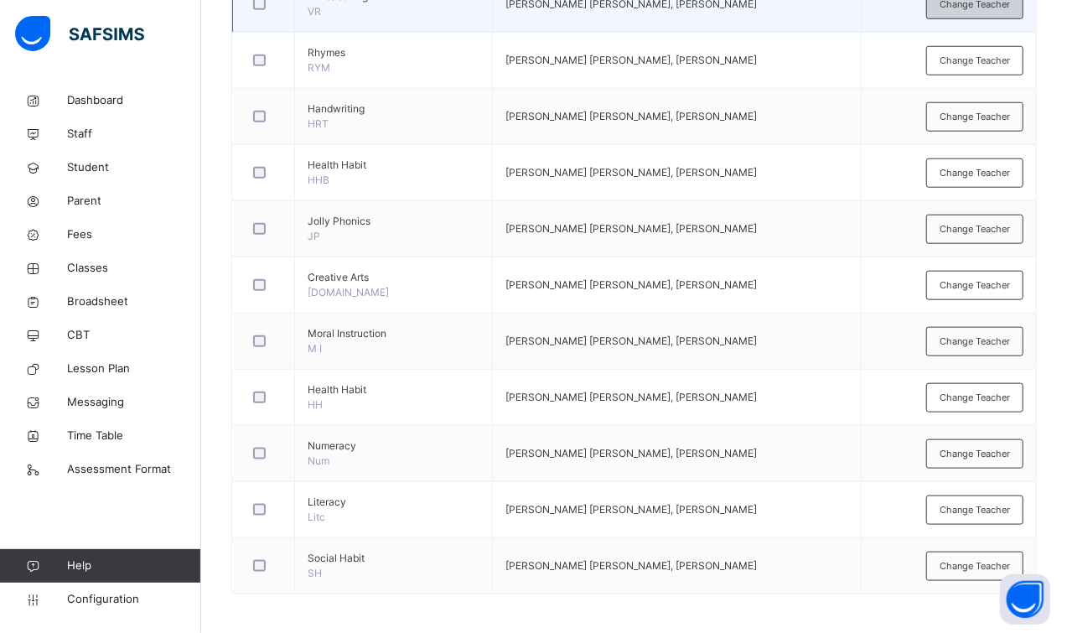
click at [1000, 3] on span "Change Teacher" at bounding box center [975, 4] width 70 height 14
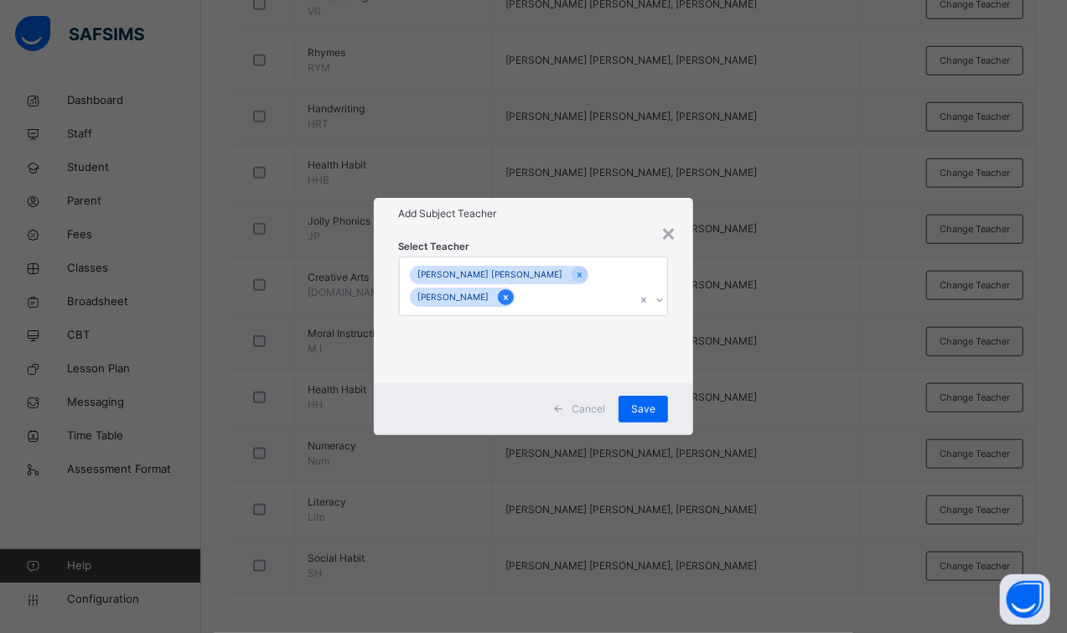
click at [511, 292] on icon at bounding box center [505, 298] width 9 height 12
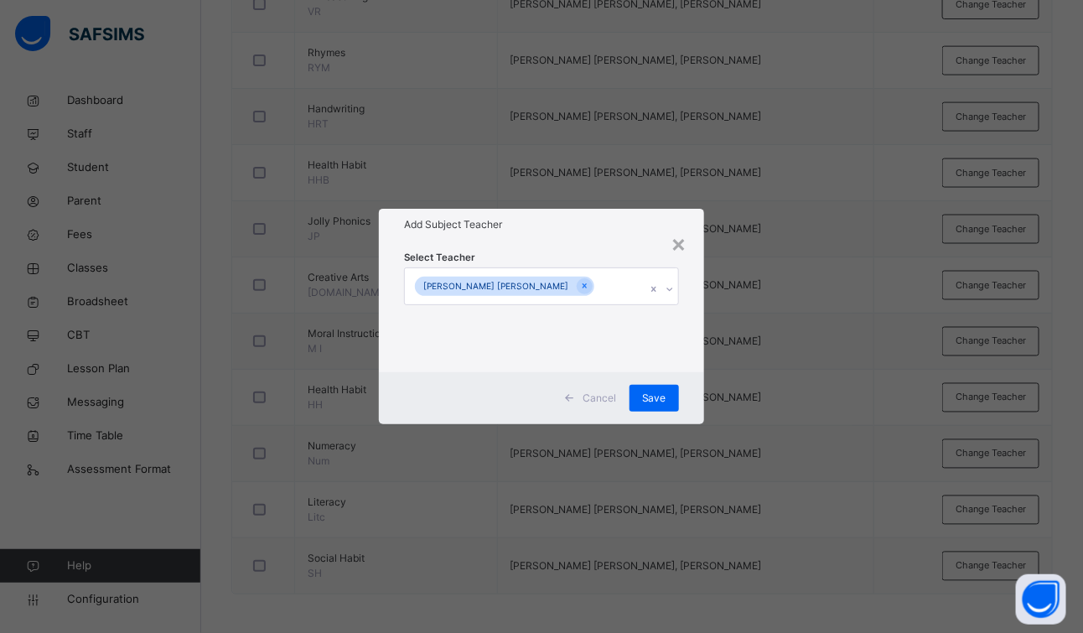
click at [124, 190] on div "× Add Subject Teacher Select Teacher Adebola John Mary Cancel Save" at bounding box center [541, 316] width 1083 height 633
click at [671, 249] on div "×" at bounding box center [679, 242] width 16 height 35
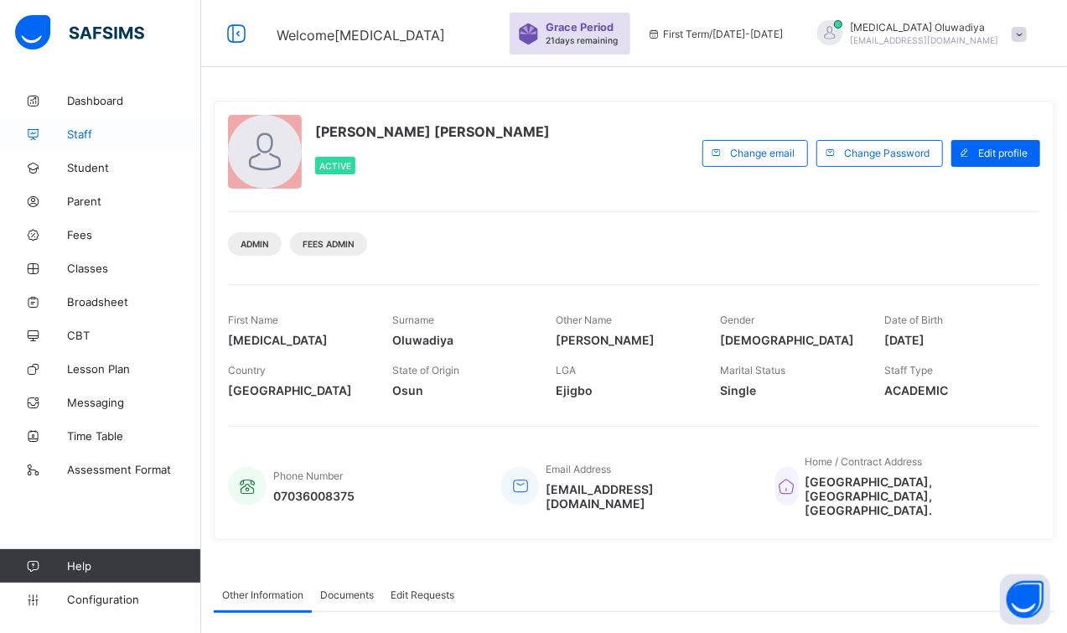
click at [84, 142] on link "Staff" at bounding box center [100, 134] width 201 height 34
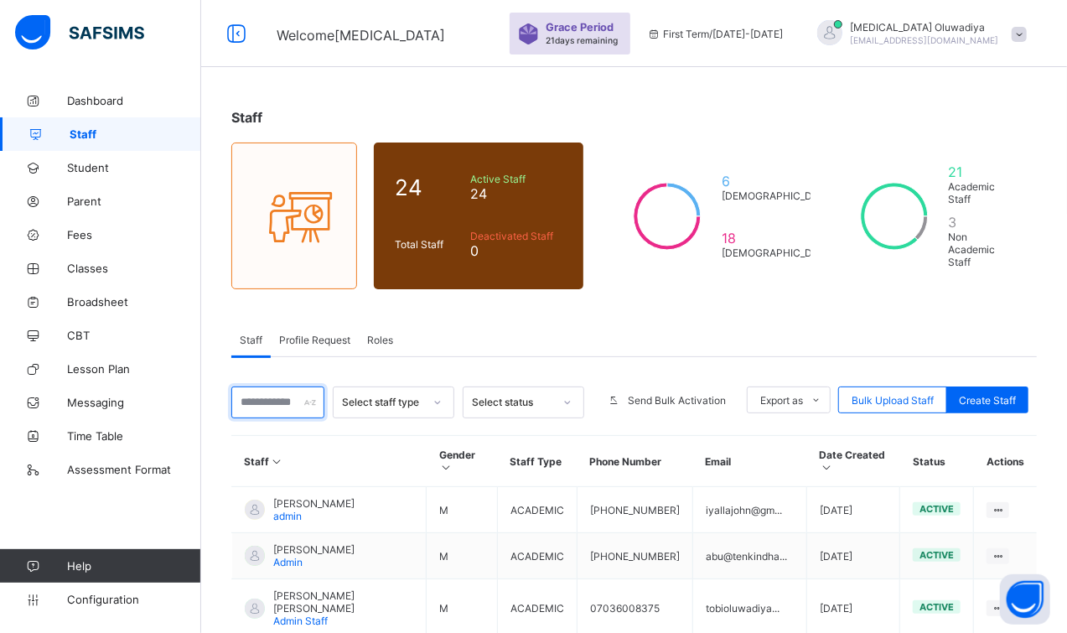
click at [272, 386] on input "text" at bounding box center [277, 402] width 93 height 32
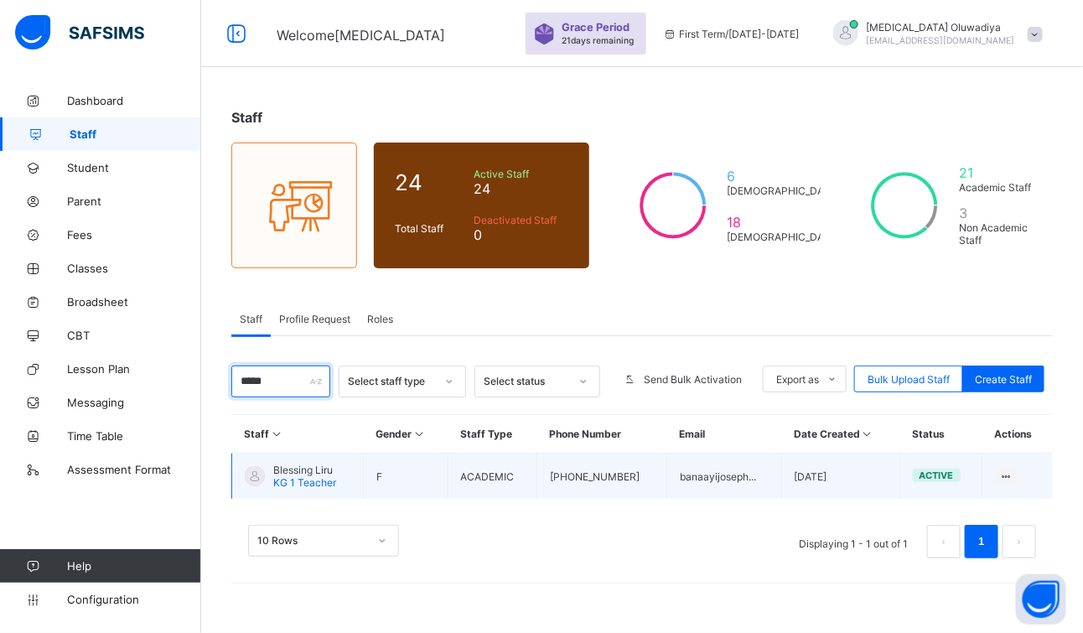
type input "*****"
click at [328, 471] on span "Blessing Liru" at bounding box center [304, 470] width 63 height 13
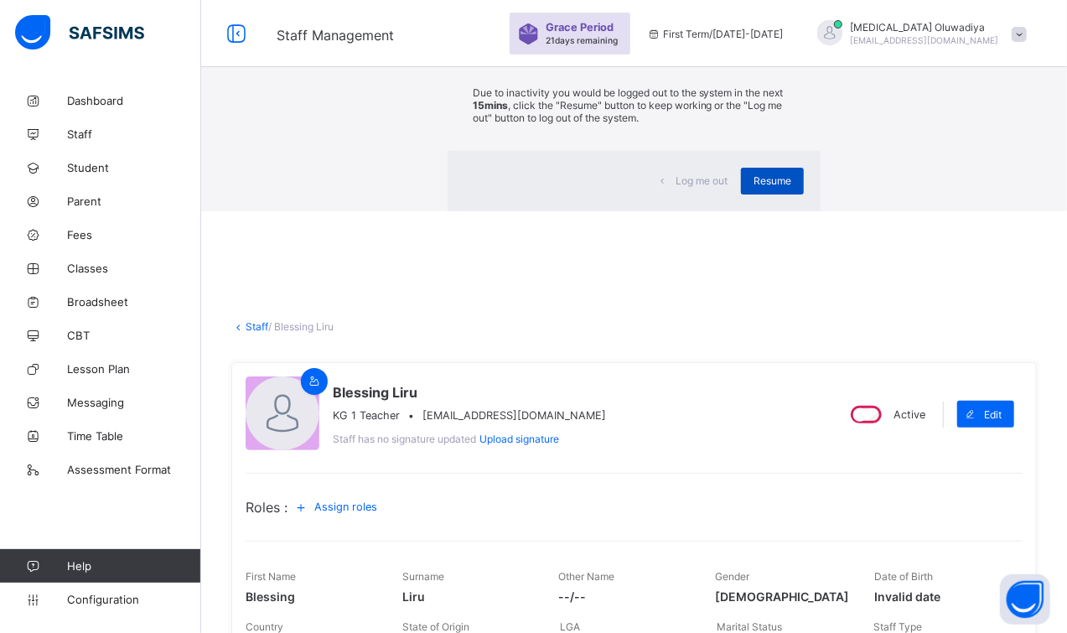
click at [741, 194] on div "Resume" at bounding box center [772, 181] width 63 height 27
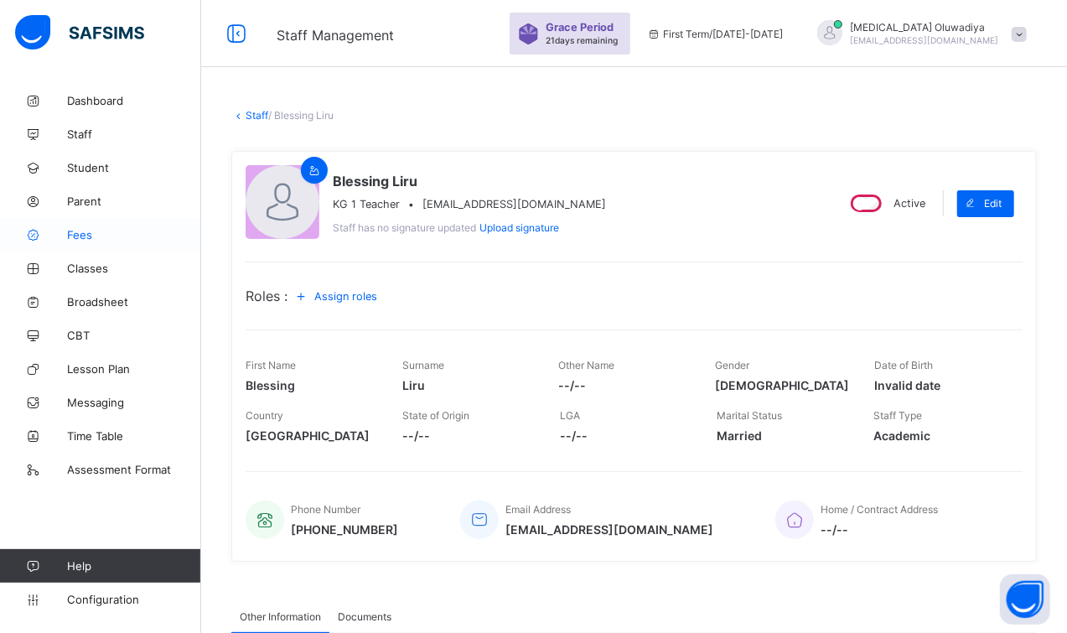
click at [101, 232] on span "Fees" at bounding box center [134, 234] width 134 height 13
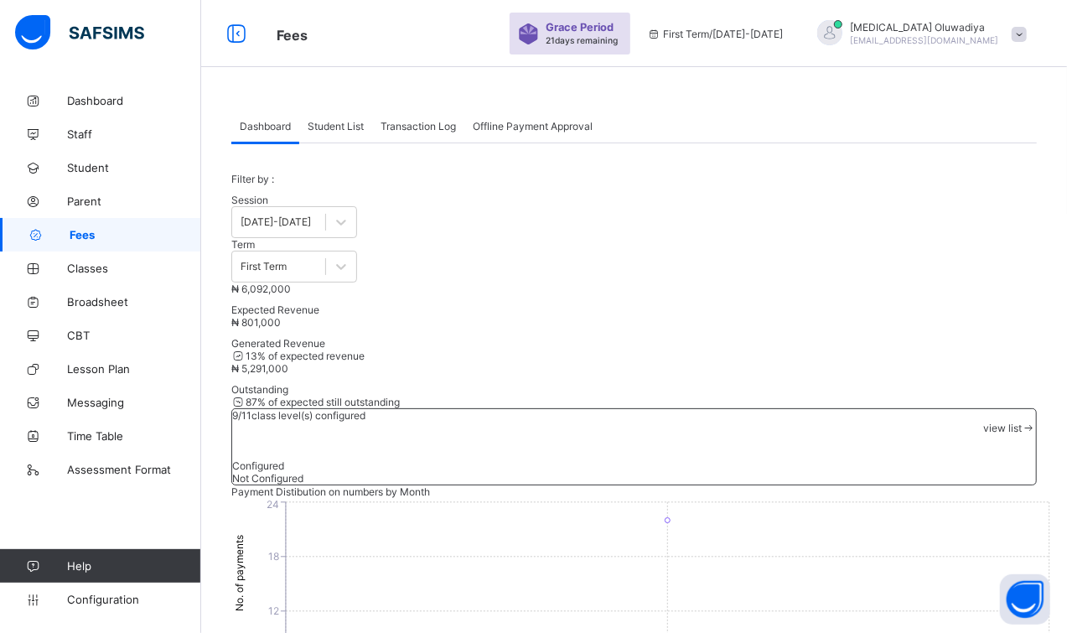
click at [327, 122] on span "Student List" at bounding box center [336, 126] width 56 height 13
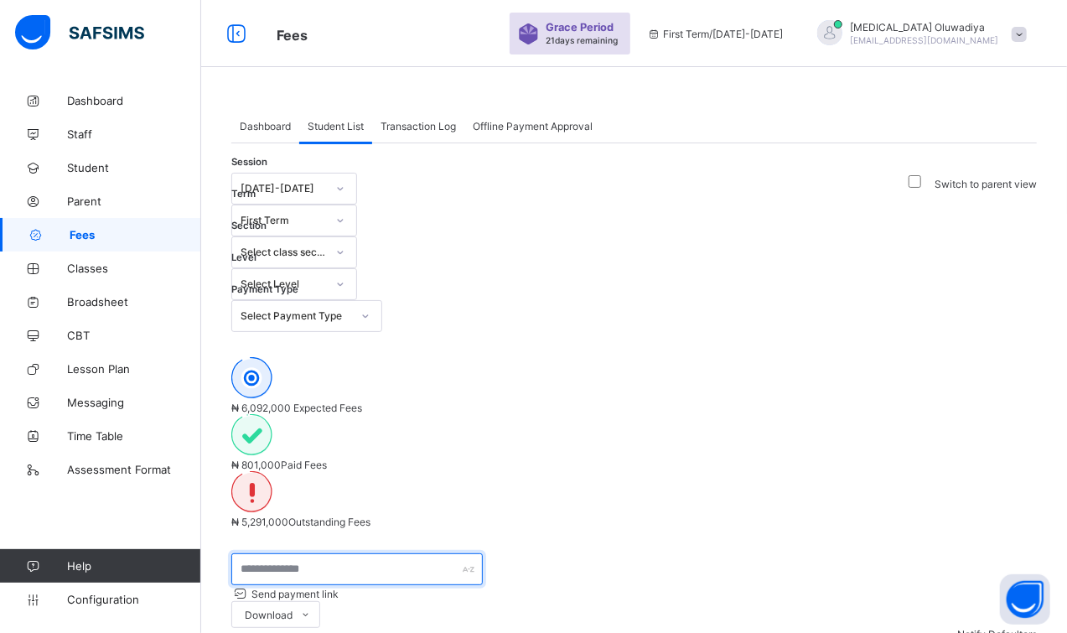
click at [322, 553] on input "text" at bounding box center [356, 569] width 251 height 32
type input "*******"
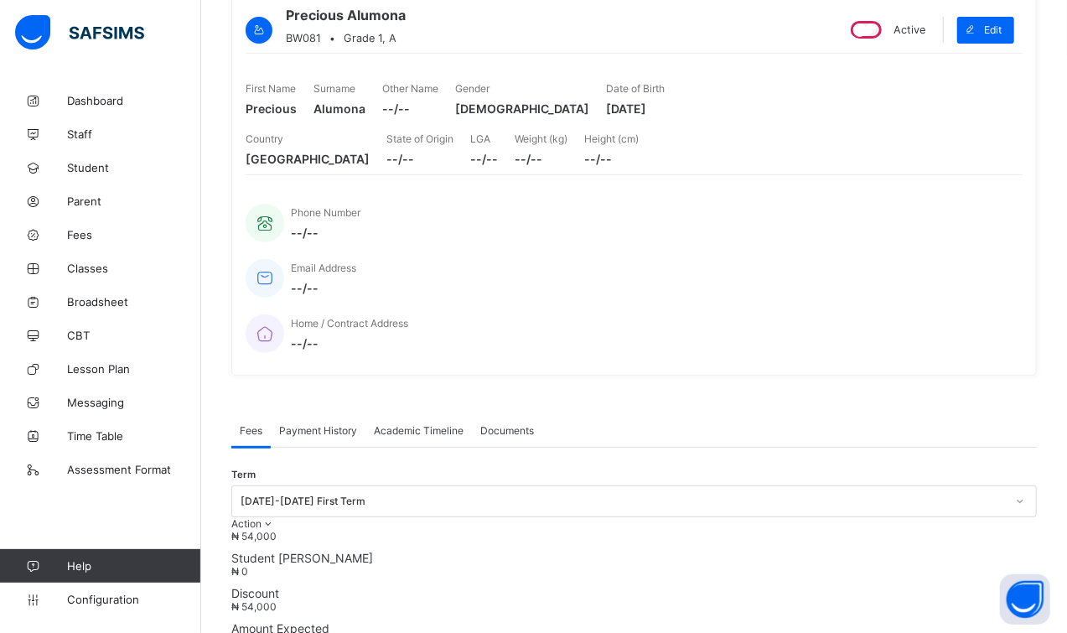
scroll to position [167, 0]
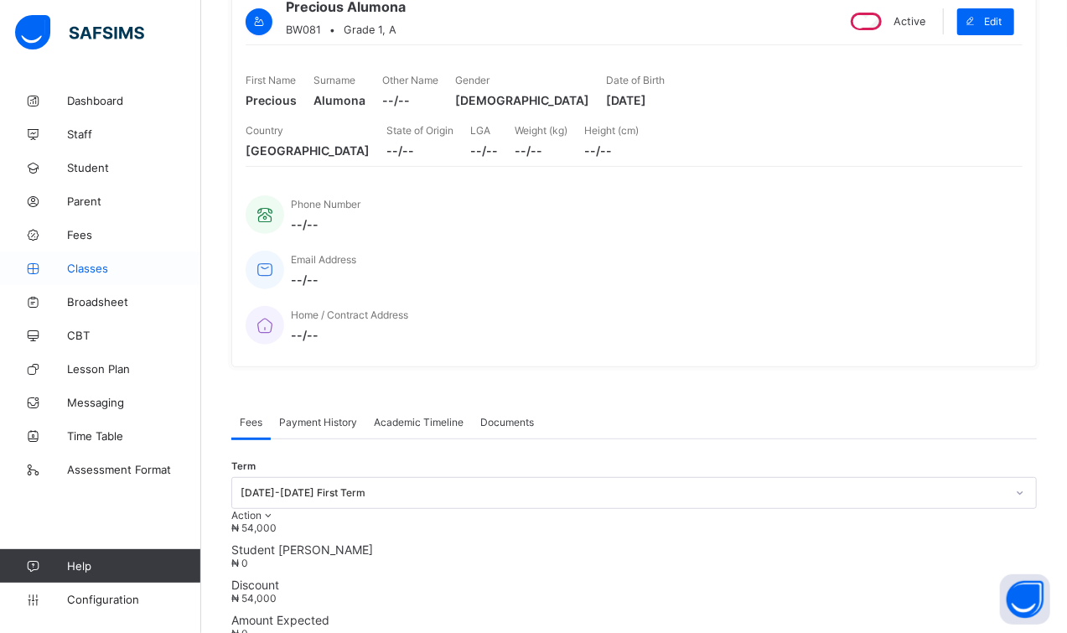
click at [108, 259] on link "Classes" at bounding box center [100, 268] width 201 height 34
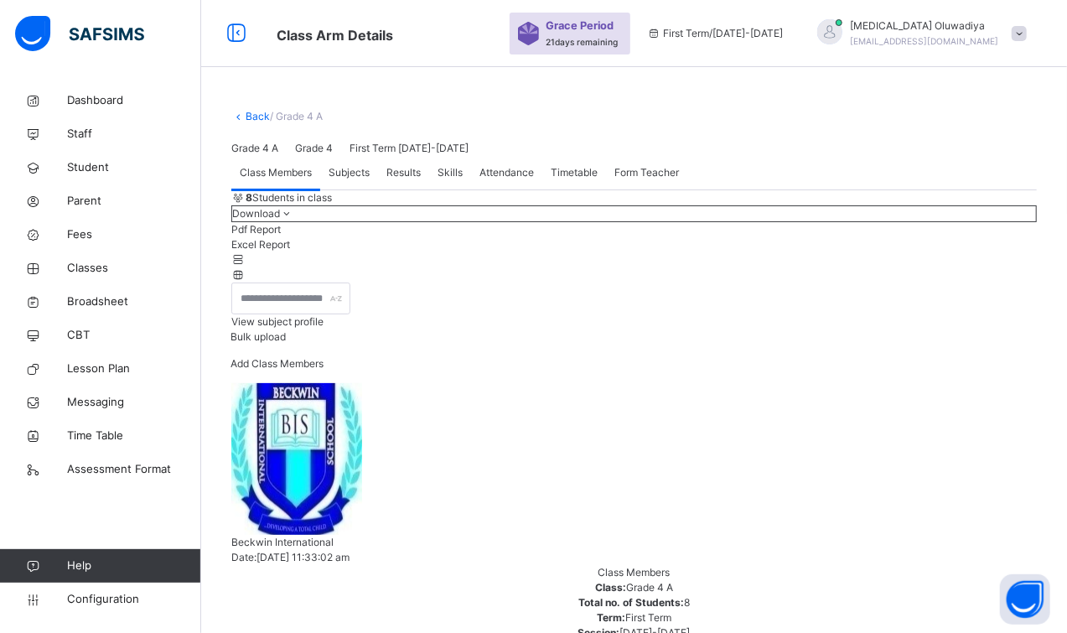
click at [246, 116] on link "Back" at bounding box center [258, 116] width 24 height 13
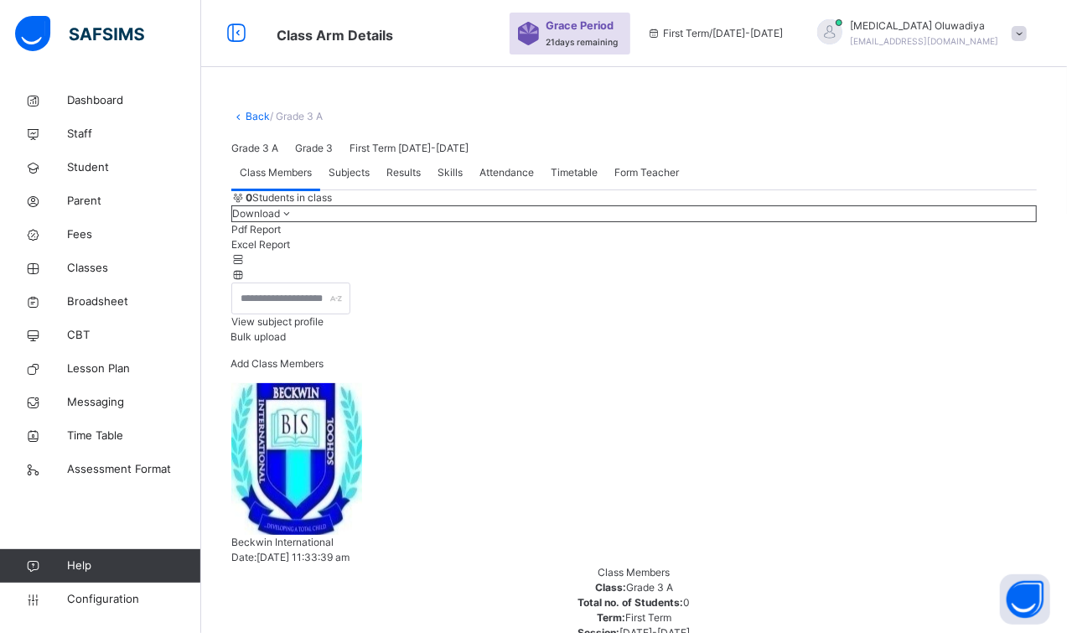
click at [355, 180] on span "Subjects" at bounding box center [349, 172] width 41 height 15
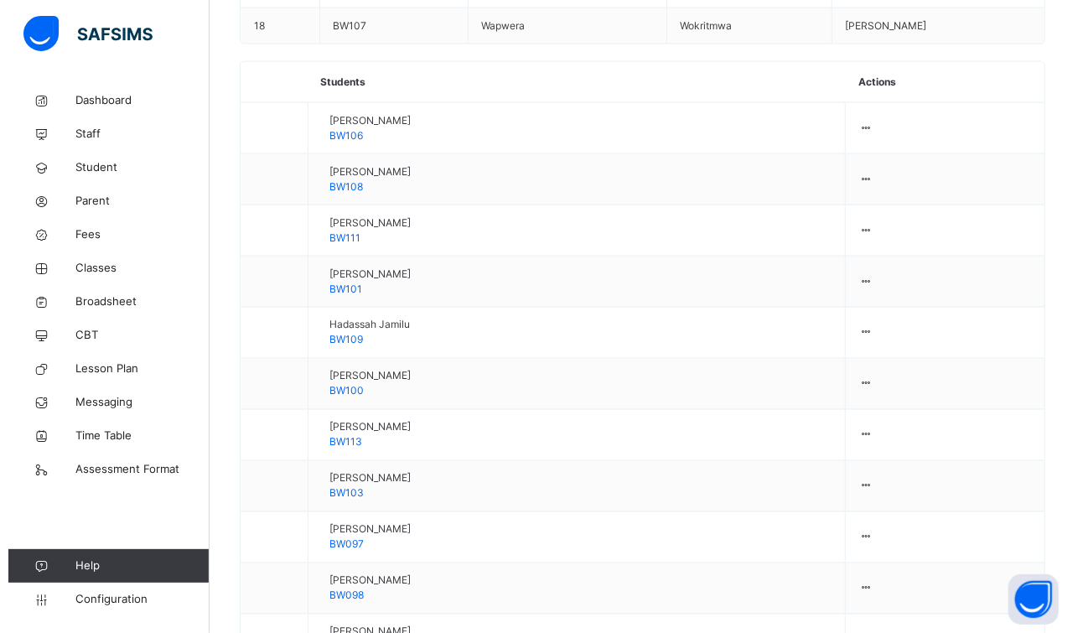
scroll to position [1312, 0]
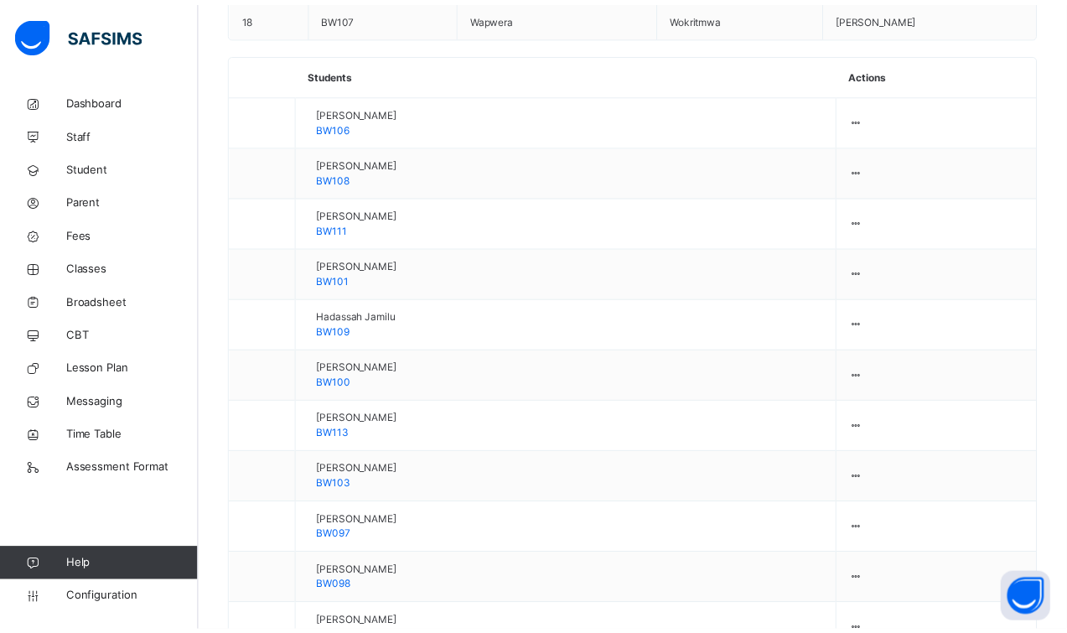
scroll to position [0, 0]
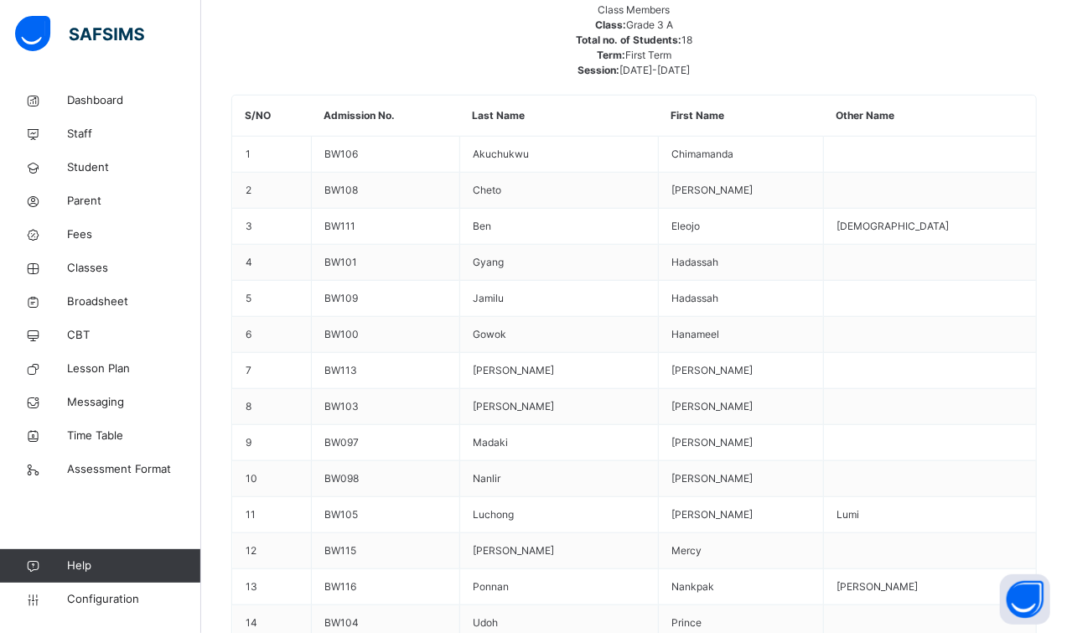
scroll to position [557, 0]
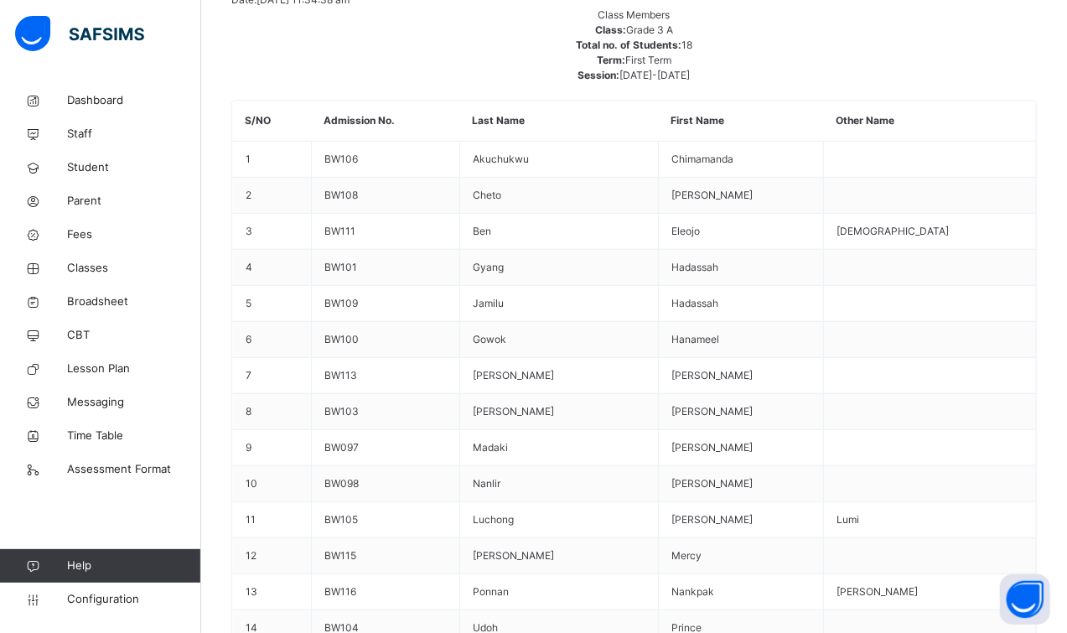
drag, startPoint x: 956, startPoint y: 167, endPoint x: 845, endPoint y: 180, distance: 112.3
drag, startPoint x: 845, startPoint y: 180, endPoint x: 839, endPoint y: 148, distance: 33.2
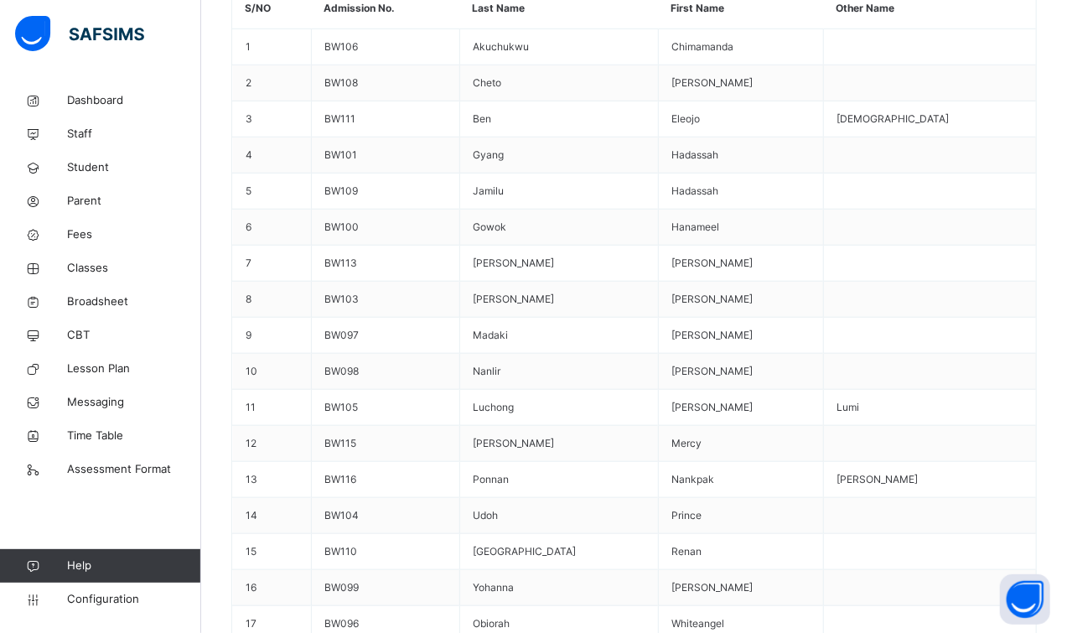
scroll to position [697, 0]
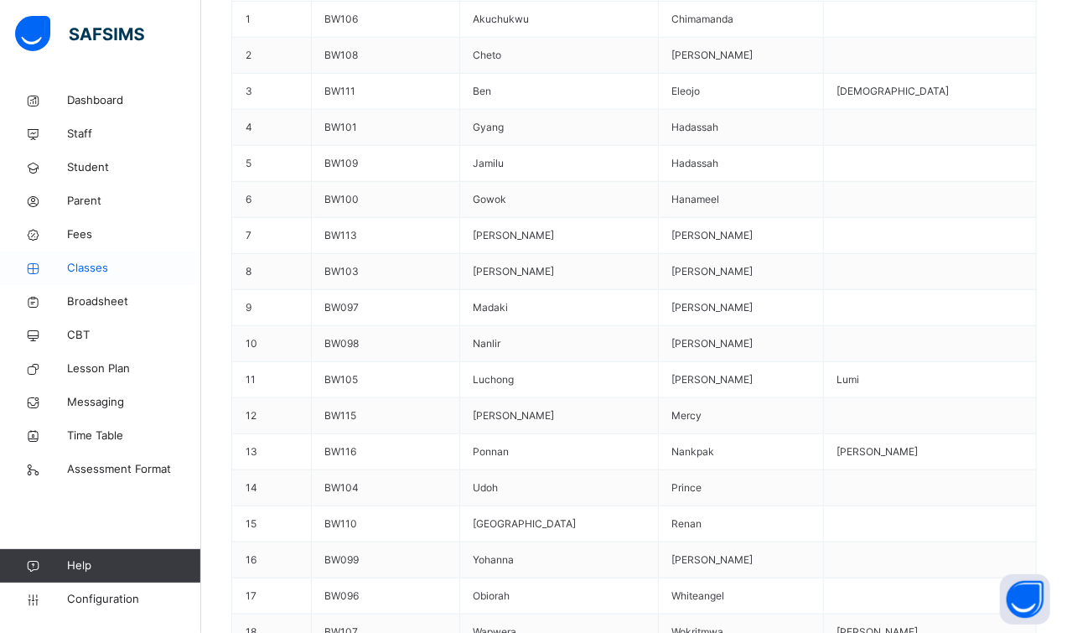
click at [84, 256] on link "Classes" at bounding box center [100, 268] width 201 height 34
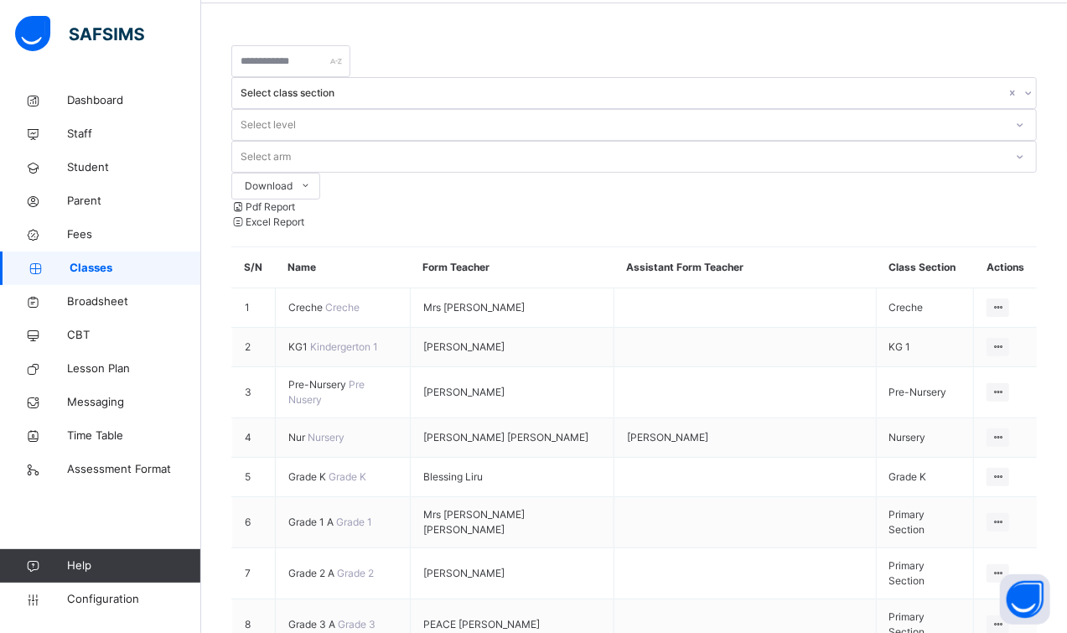
scroll to position [83, 0]
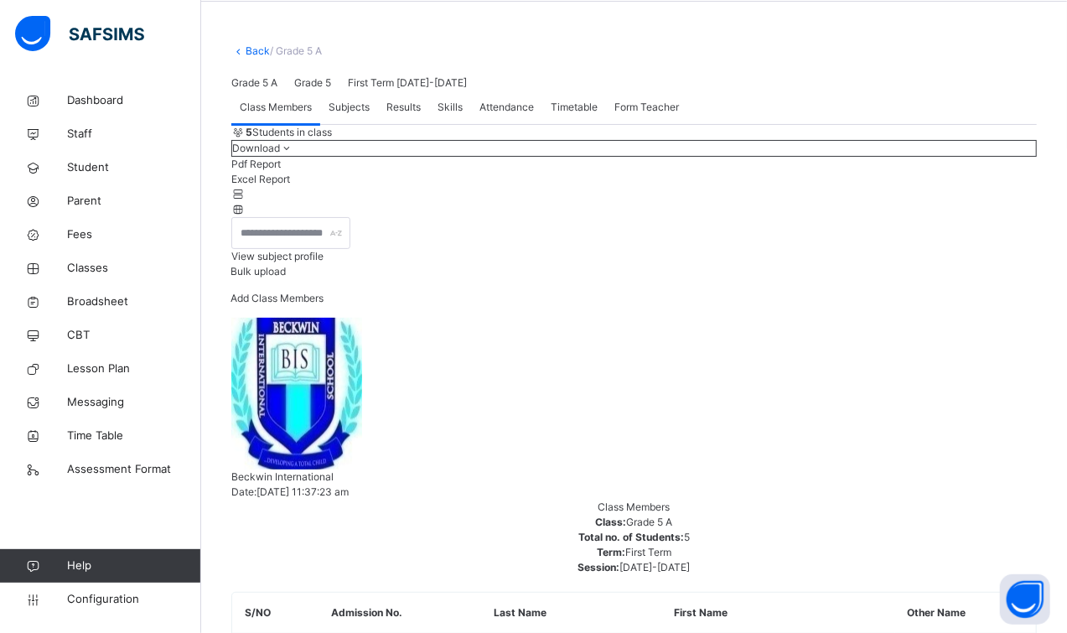
scroll to position [83, 0]
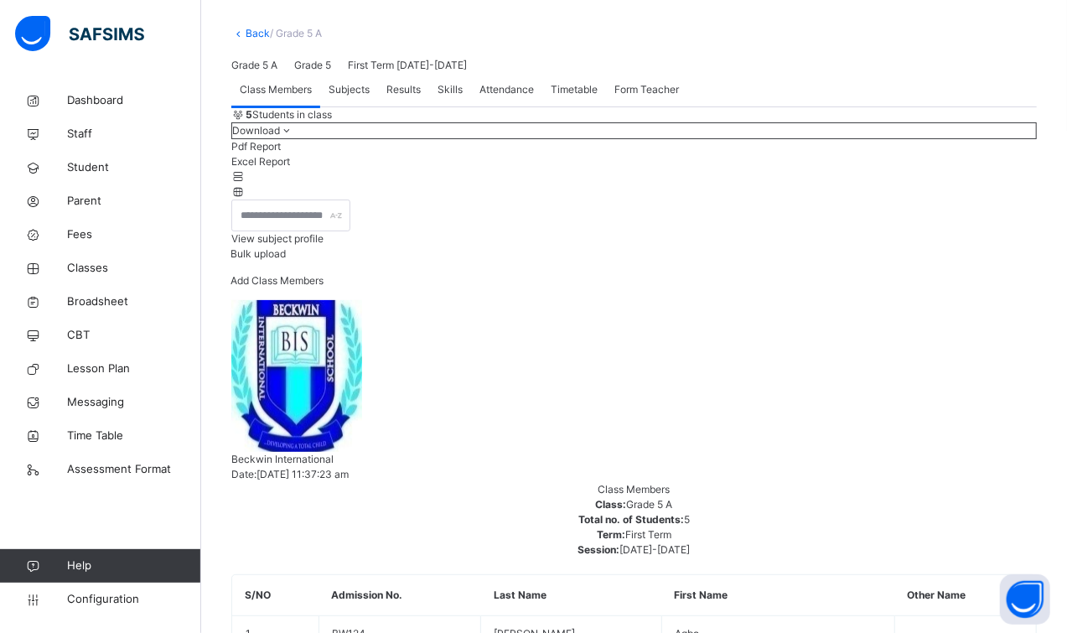
click at [348, 97] on span "Subjects" at bounding box center [349, 89] width 41 height 15
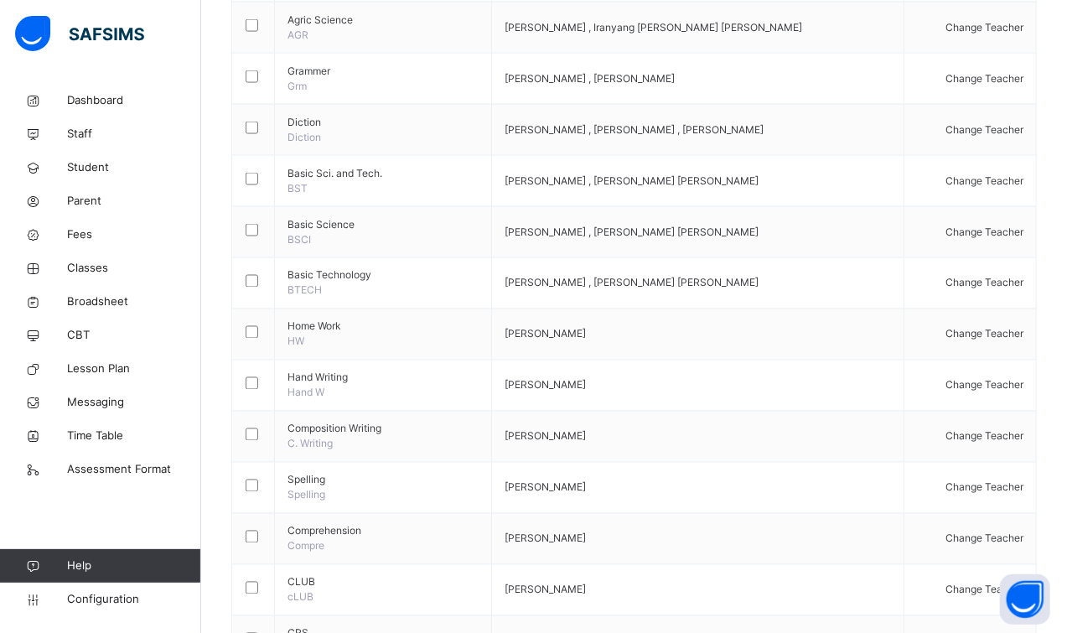
scroll to position [1340, 0]
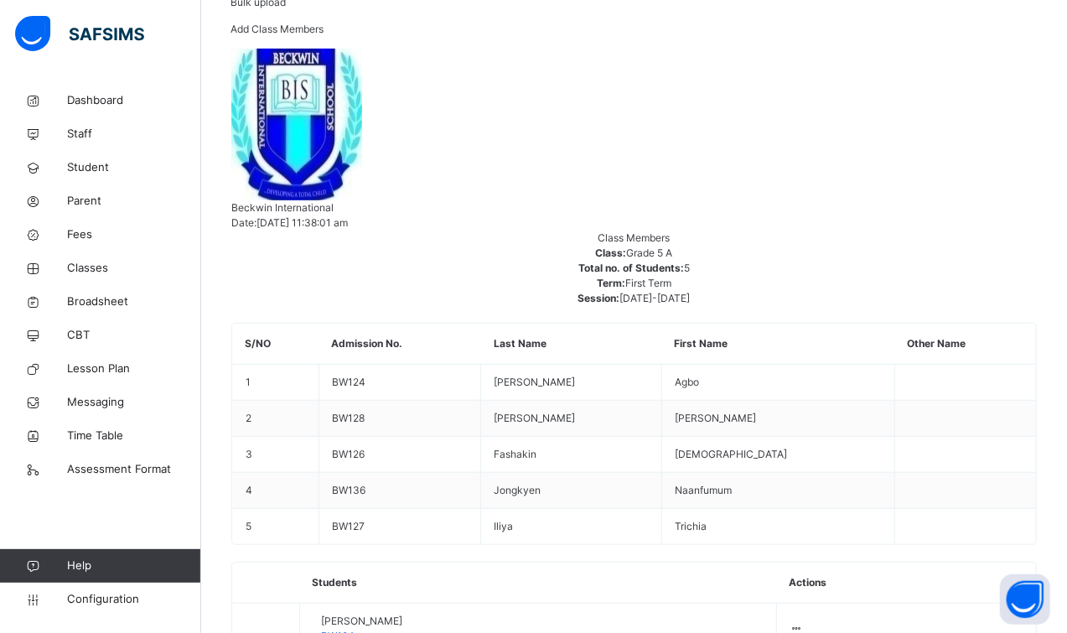
scroll to position [376, 0]
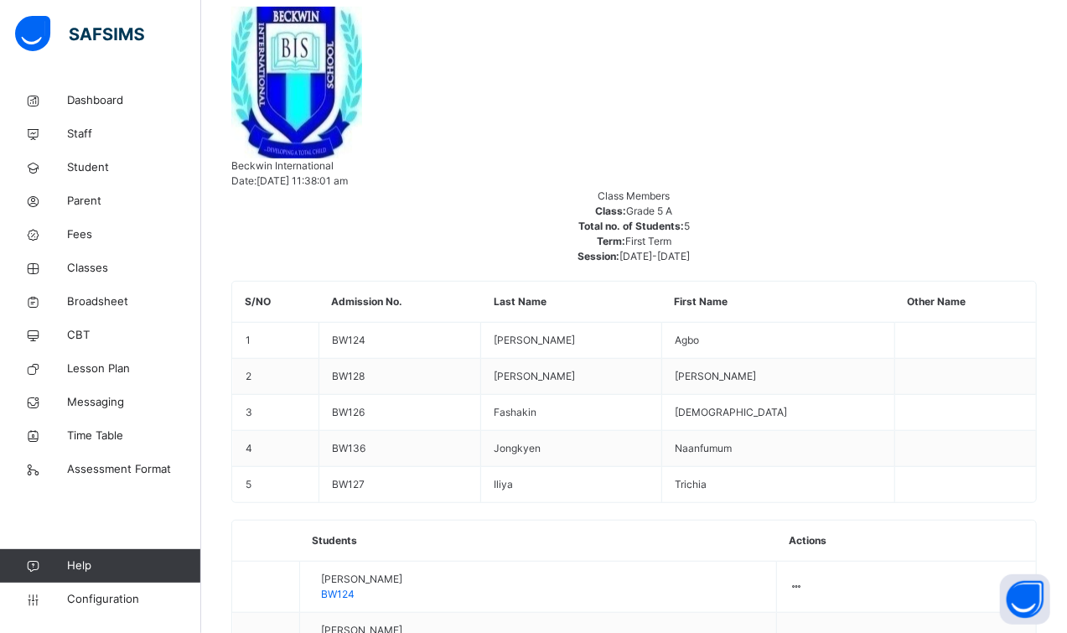
drag, startPoint x: 998, startPoint y: 352, endPoint x: 974, endPoint y: 354, distance: 23.5
